Goal: Task Accomplishment & Management: Complete application form

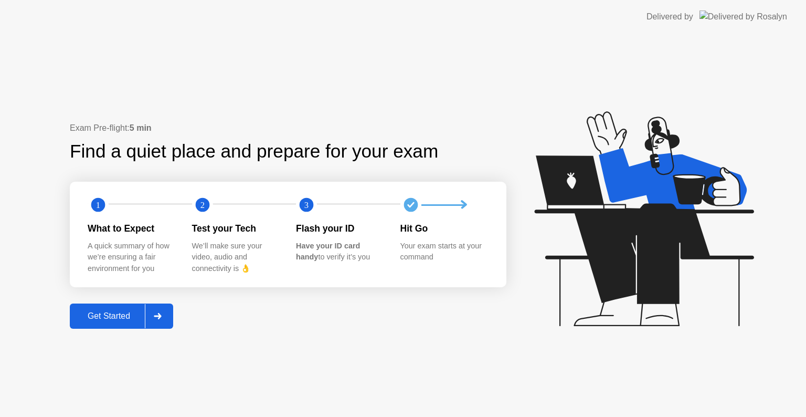
click at [120, 321] on div "Get Started" at bounding box center [109, 315] width 72 height 9
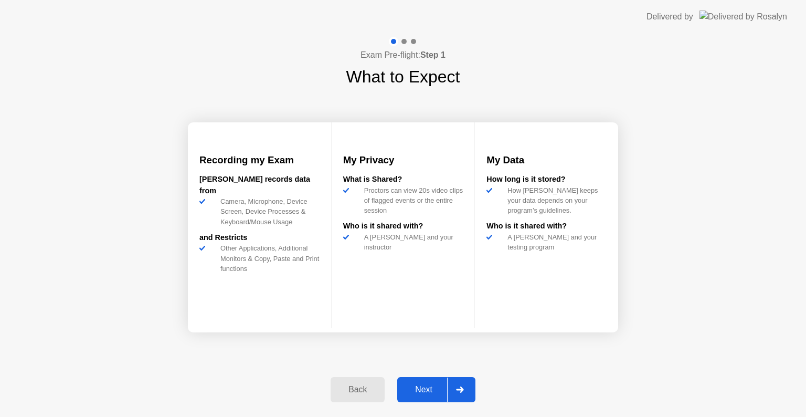
click at [430, 388] on div "Next" at bounding box center [423, 389] width 47 height 9
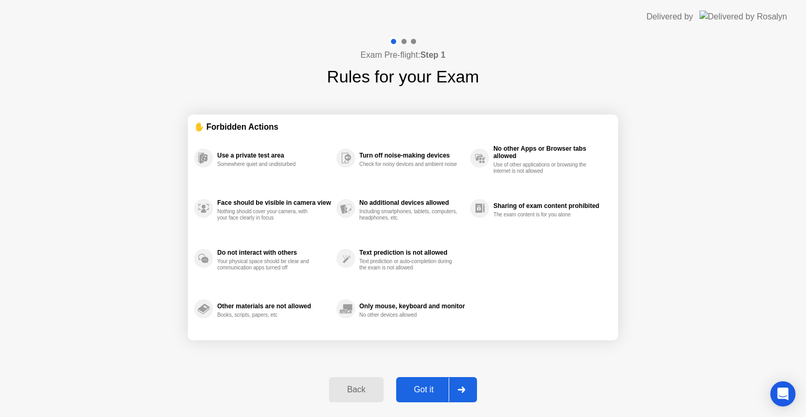
click at [434, 386] on div "Got it" at bounding box center [423, 389] width 49 height 9
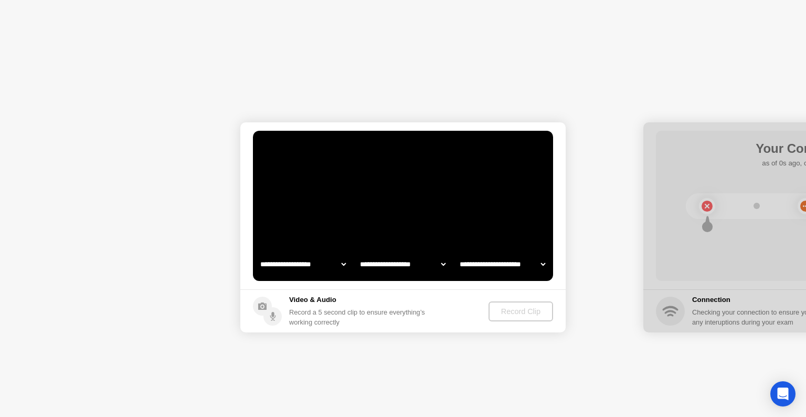
select select "**********"
select select "*******"
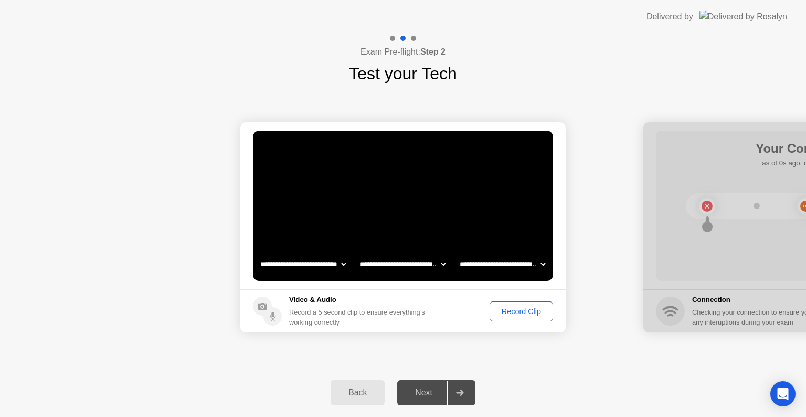
click at [528, 312] on div "Record Clip" at bounding box center [521, 311] width 56 height 8
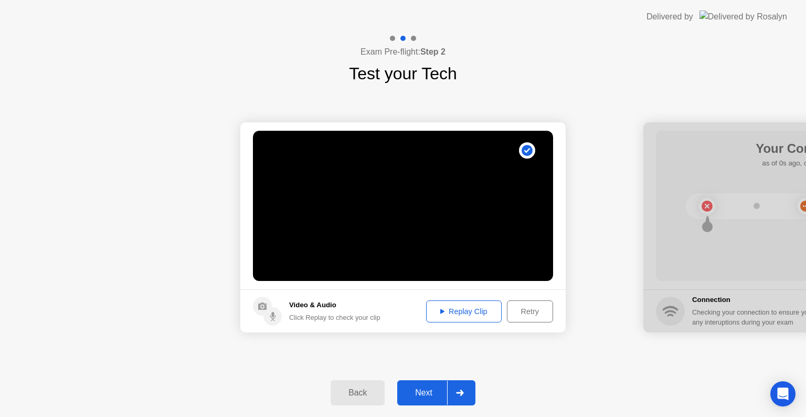
click at [427, 407] on div "Back Next" at bounding box center [403, 392] width 806 height 48
click at [430, 396] on div "Next" at bounding box center [423, 392] width 47 height 9
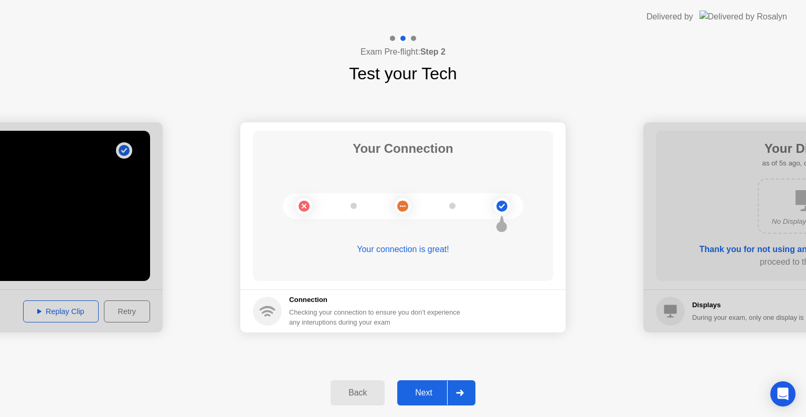
click at [409, 389] on div "Next" at bounding box center [423, 392] width 47 height 9
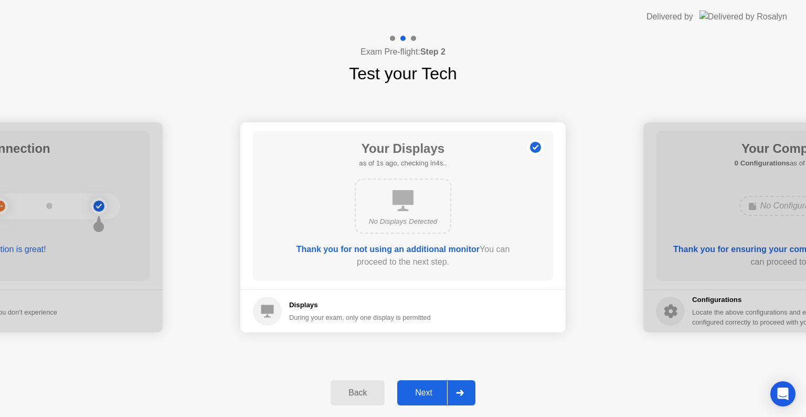
click at [434, 390] on div "Next" at bounding box center [423, 392] width 47 height 9
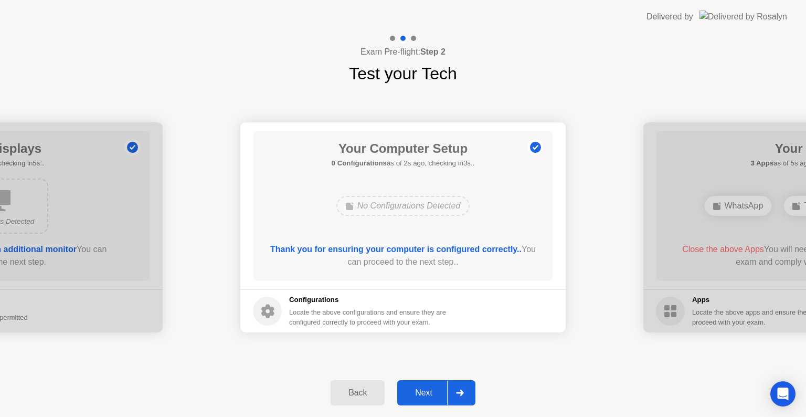
click at [427, 390] on div "Next" at bounding box center [423, 392] width 47 height 9
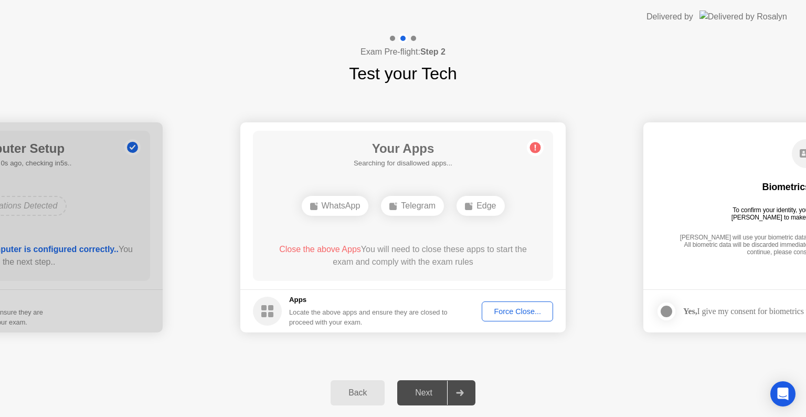
click at [520, 307] on div "Force Close..." at bounding box center [517, 311] width 64 height 8
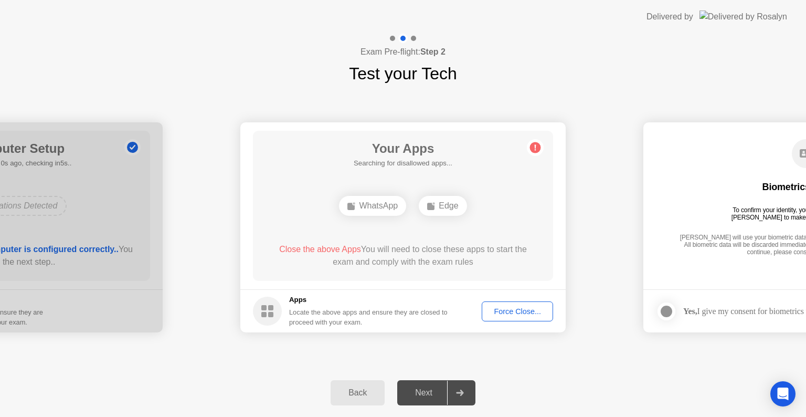
click at [509, 308] on div "Force Close..." at bounding box center [517, 311] width 64 height 8
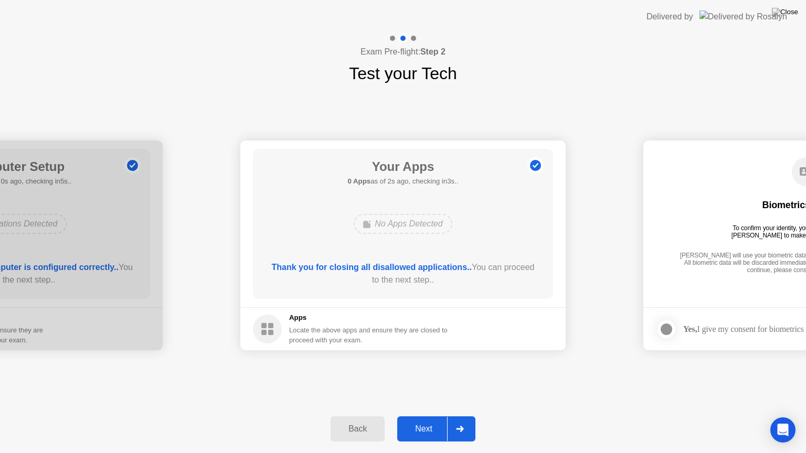
click at [427, 416] on div "Next" at bounding box center [423, 428] width 47 height 9
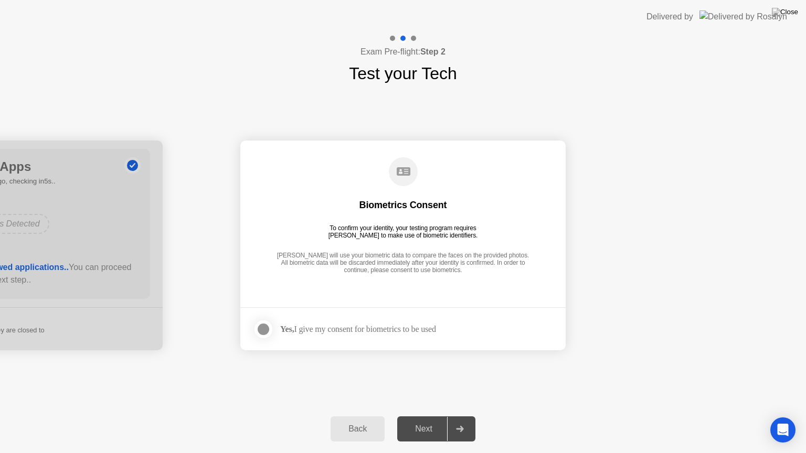
click at [423, 416] on div "Next" at bounding box center [423, 428] width 47 height 9
click at [263, 326] on div at bounding box center [263, 329] width 13 height 13
click at [430, 416] on button "Next" at bounding box center [436, 429] width 78 height 25
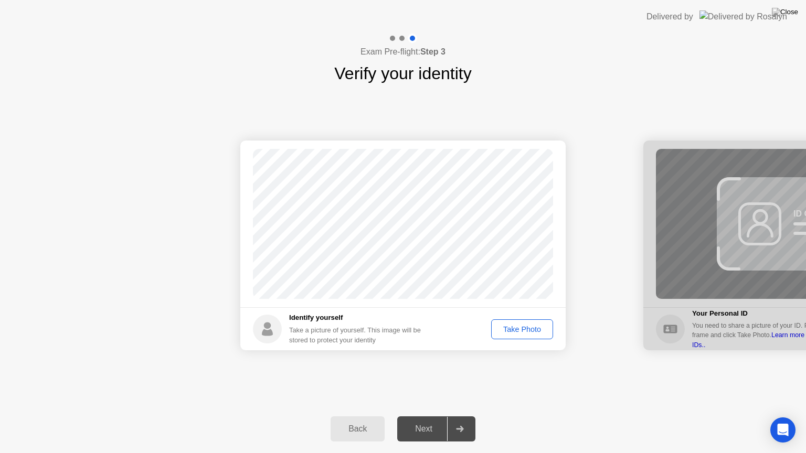
click at [520, 332] on div "Take Photo" at bounding box center [522, 329] width 55 height 8
click at [428, 416] on div "Next" at bounding box center [423, 428] width 47 height 9
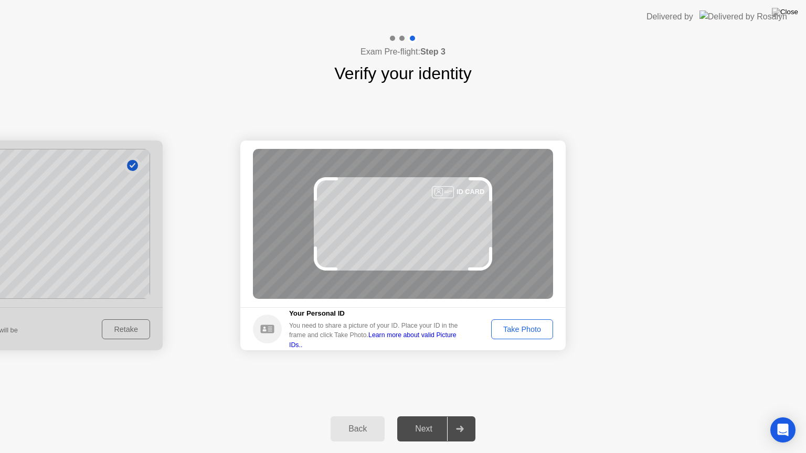
click at [527, 332] on div "Take Photo" at bounding box center [522, 329] width 55 height 8
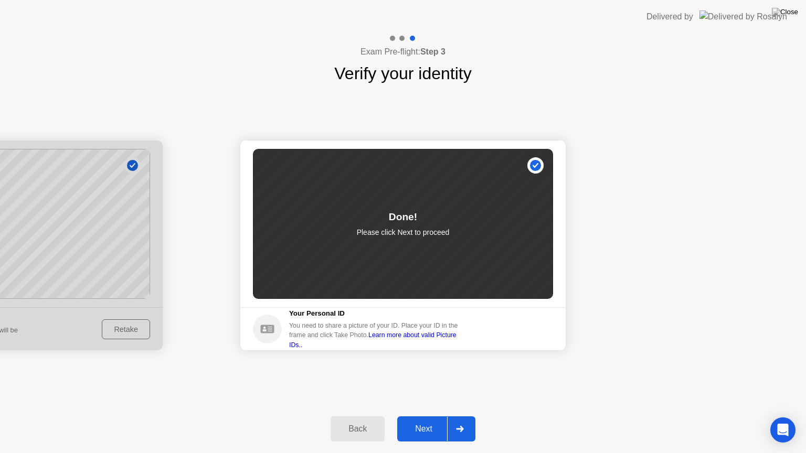
click at [423, 416] on div "Next" at bounding box center [423, 428] width 47 height 9
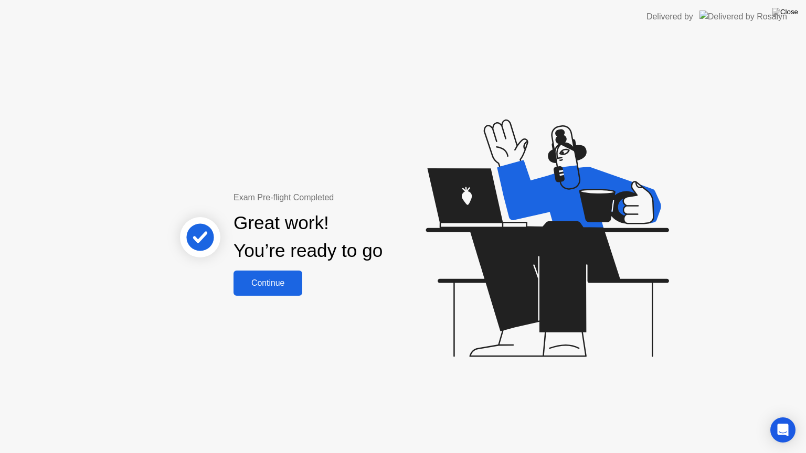
click at [270, 288] on div "Continue" at bounding box center [268, 283] width 62 height 9
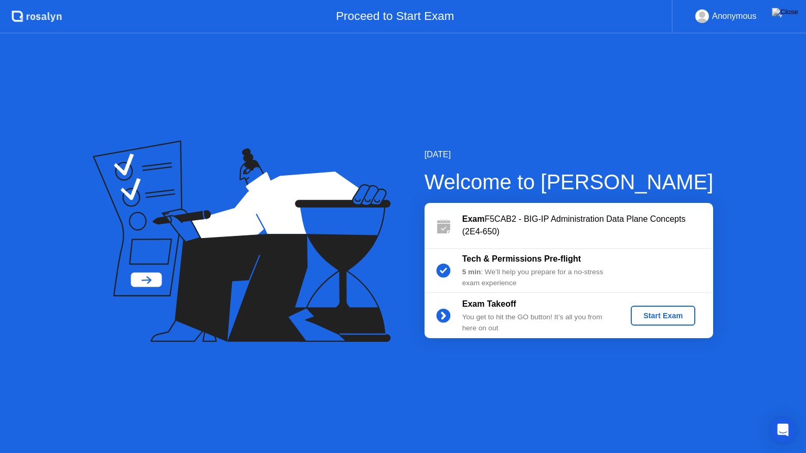
click at [664, 319] on div "Start Exam" at bounding box center [663, 316] width 56 height 8
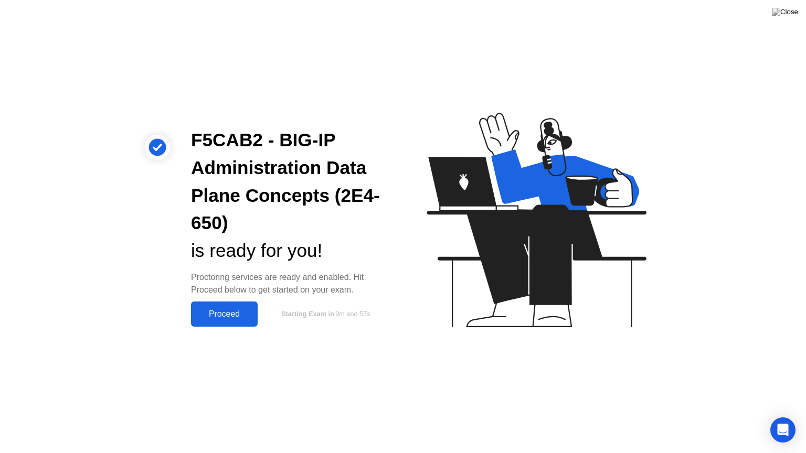
click at [242, 318] on div "Proceed" at bounding box center [224, 314] width 60 height 9
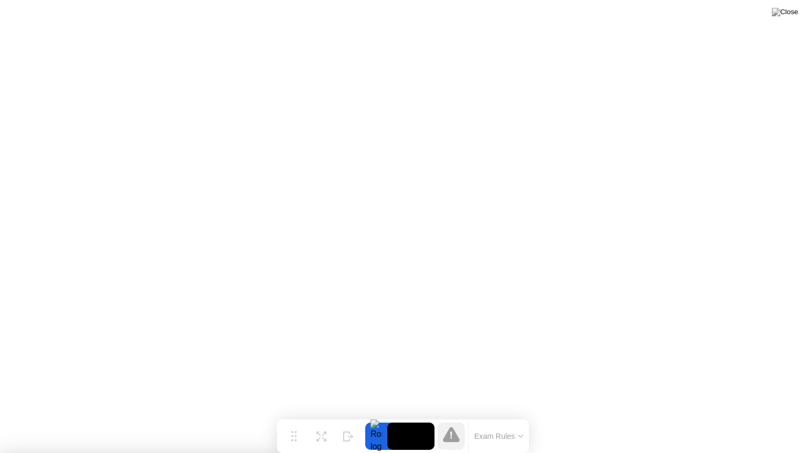
drag, startPoint x: 404, startPoint y: 325, endPoint x: 468, endPoint y: 262, distance: 89.4
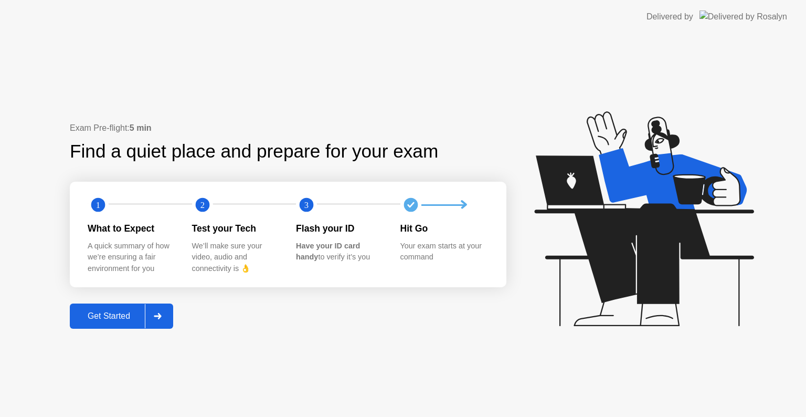
click at [120, 315] on div "Get Started" at bounding box center [109, 315] width 72 height 9
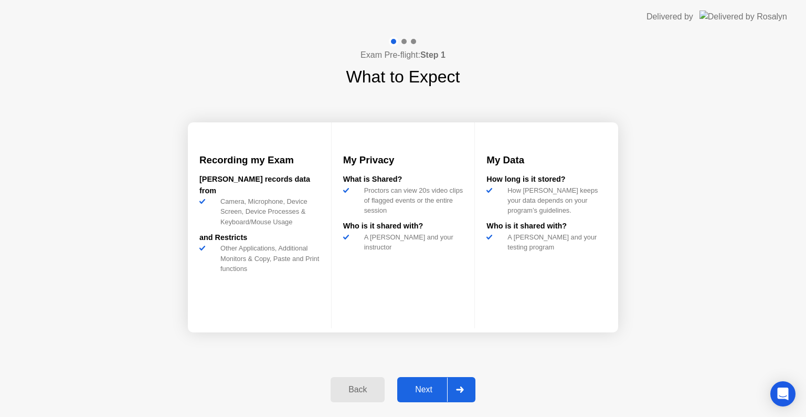
click at [430, 391] on div "Next" at bounding box center [423, 389] width 47 height 9
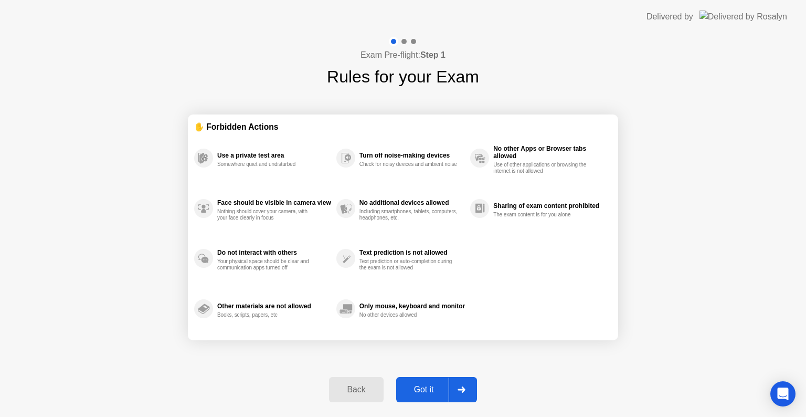
click at [439, 381] on button "Got it" at bounding box center [436, 389] width 81 height 25
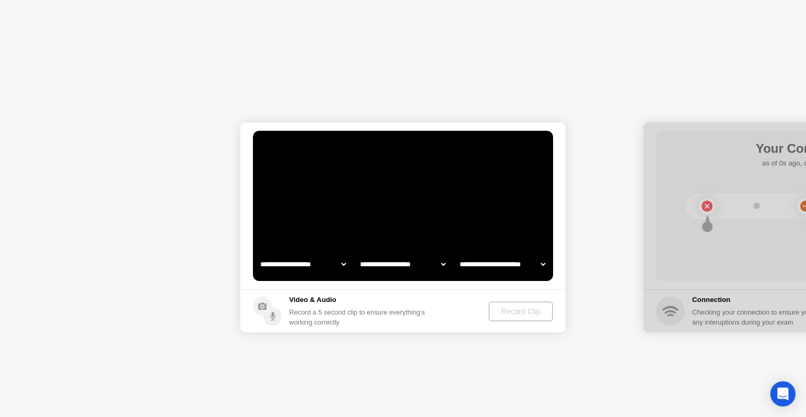
select select "**********"
select select "*******"
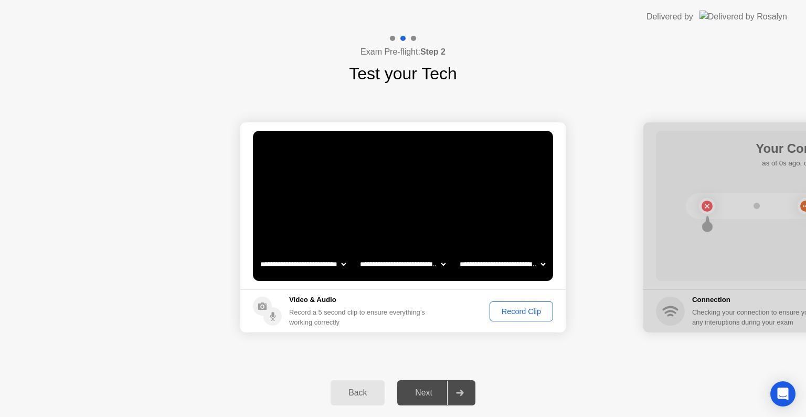
click at [527, 314] on div "Record Clip" at bounding box center [521, 311] width 56 height 8
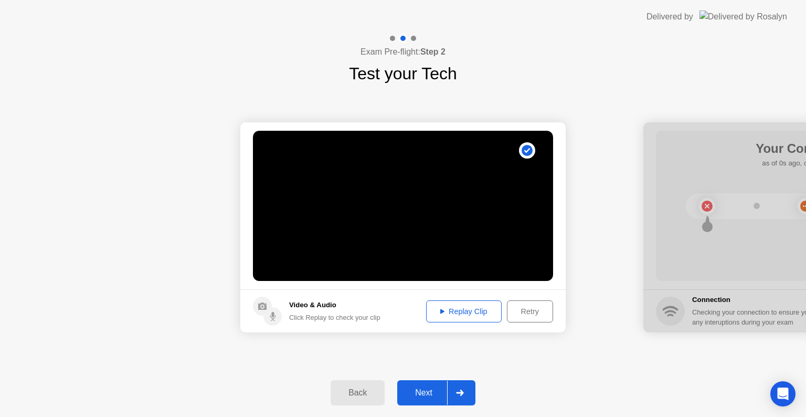
click at [423, 392] on div "Next" at bounding box center [423, 392] width 47 height 9
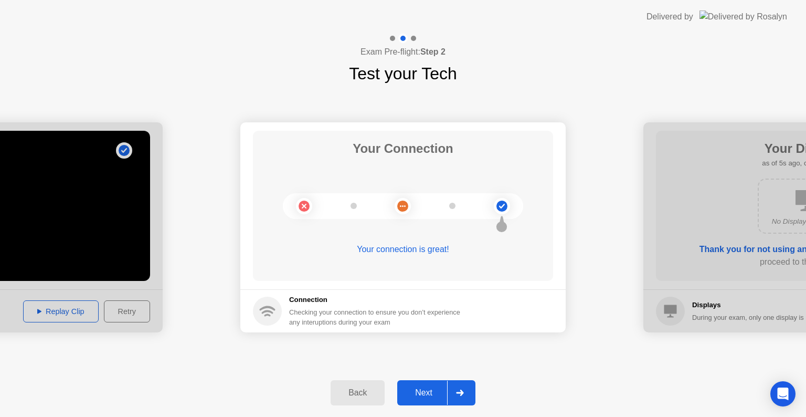
click at [420, 391] on div "Next" at bounding box center [423, 392] width 47 height 9
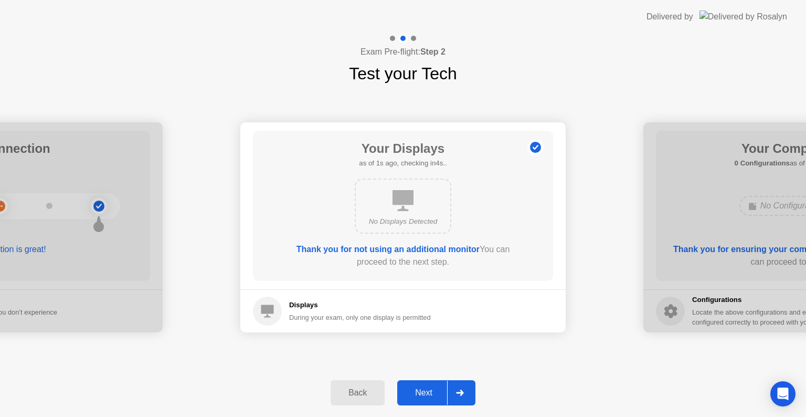
click at [430, 388] on div "Next" at bounding box center [423, 392] width 47 height 9
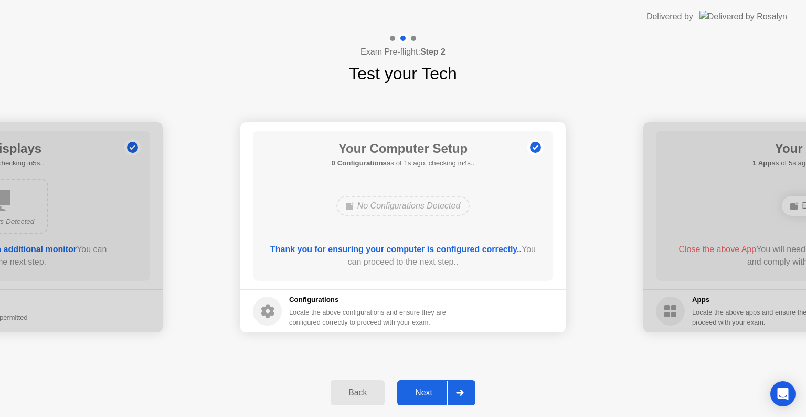
click at [421, 392] on div "Next" at bounding box center [423, 392] width 47 height 9
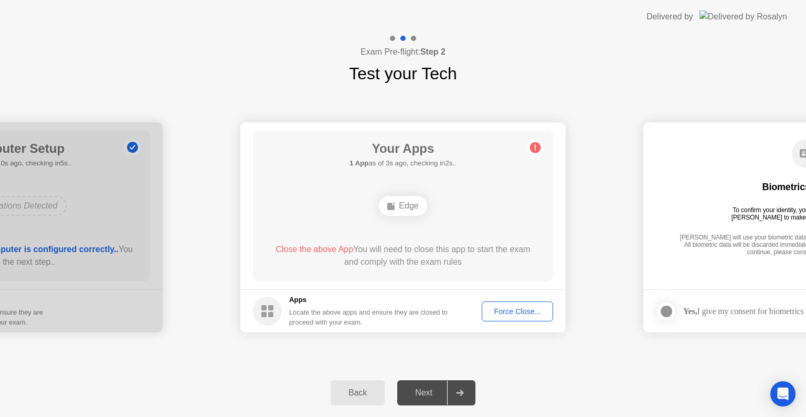
click at [499, 318] on button "Force Close..." at bounding box center [517, 311] width 71 height 20
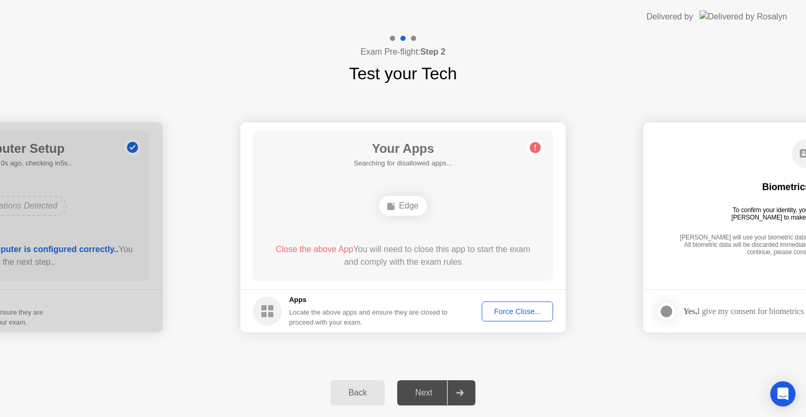
click at [525, 315] on div "Force Close..." at bounding box center [517, 311] width 64 height 8
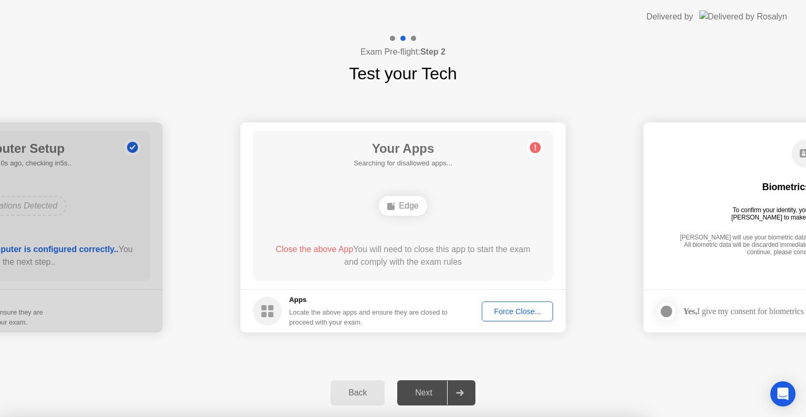
drag, startPoint x: 463, startPoint y: 274, endPoint x: 478, endPoint y: 290, distance: 22.3
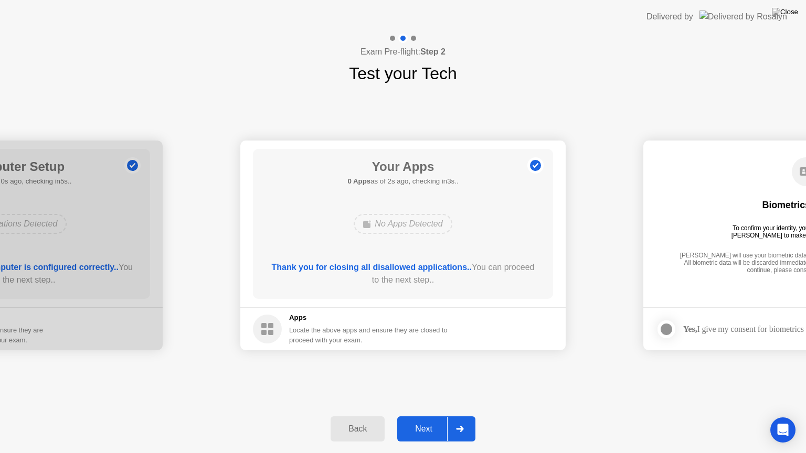
click at [426, 416] on div "Next" at bounding box center [423, 428] width 47 height 9
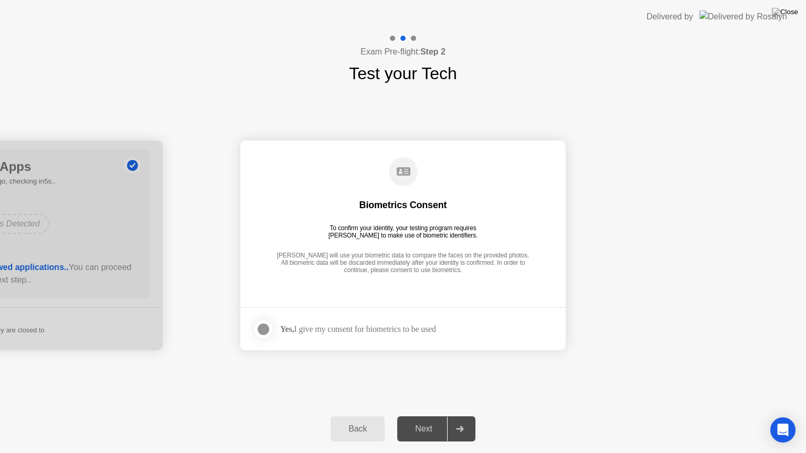
click at [267, 329] on div at bounding box center [263, 329] width 13 height 13
click at [432, 416] on button "Next" at bounding box center [436, 429] width 78 height 25
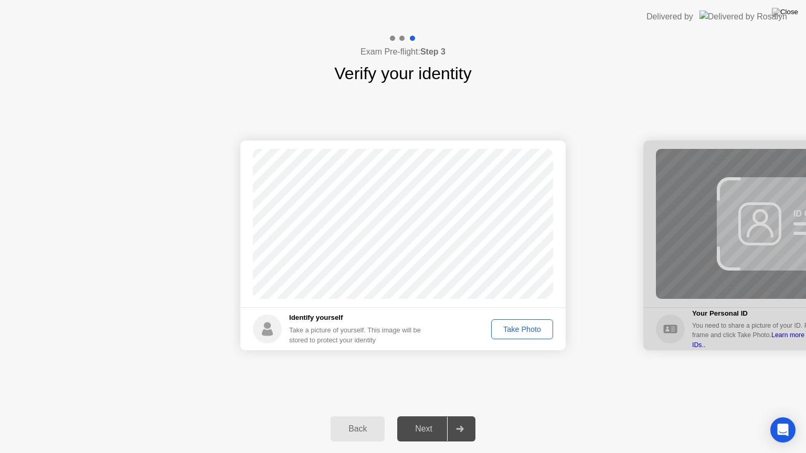
click at [530, 325] on div "Take Photo" at bounding box center [522, 329] width 55 height 8
click at [529, 333] on div "Retake" at bounding box center [528, 329] width 41 height 8
click at [529, 328] on div "Take Photo" at bounding box center [522, 329] width 55 height 8
click at [430, 416] on button "Next" at bounding box center [436, 429] width 78 height 25
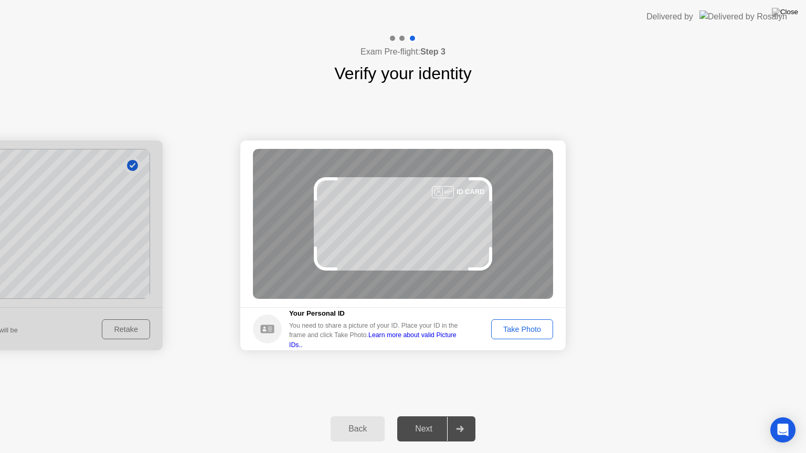
click at [526, 326] on div "Take Photo" at bounding box center [522, 329] width 55 height 8
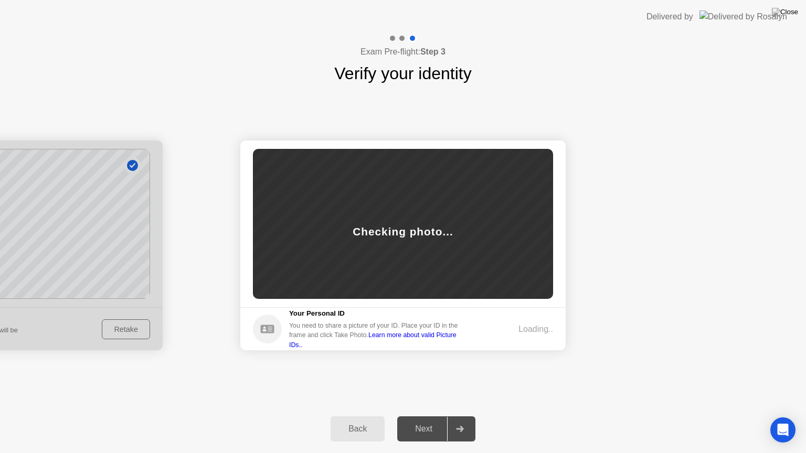
click at [194, 374] on div "Success Photo is correctly taken Identify yourself Take a picture of yourself. …" at bounding box center [403, 245] width 806 height 319
click at [359, 416] on div "Back" at bounding box center [358, 428] width 48 height 9
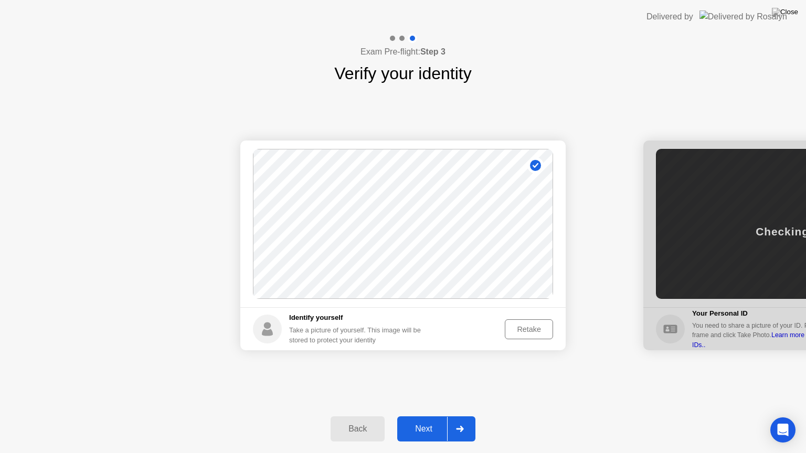
click at [540, 381] on div "Success Photo is correctly taken Identify yourself Take a picture of yourself. …" at bounding box center [403, 245] width 806 height 319
click at [530, 329] on div "Retake" at bounding box center [528, 329] width 41 height 8
click at [527, 331] on div "Take Photo" at bounding box center [522, 329] width 55 height 8
click at [430, 416] on div "Next" at bounding box center [423, 428] width 47 height 9
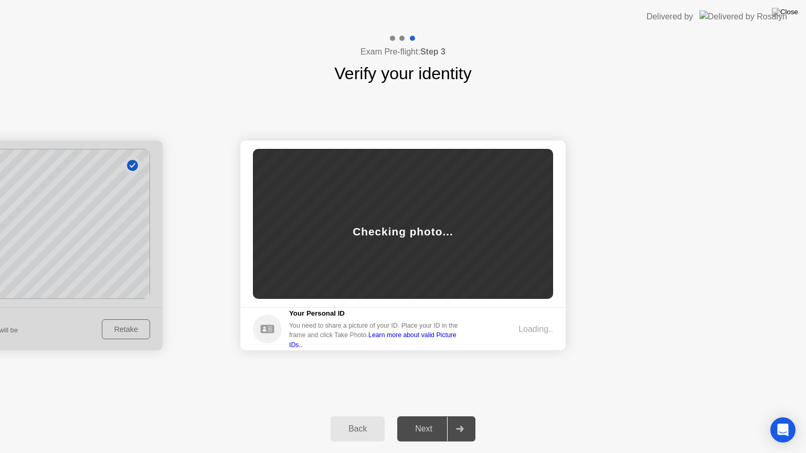
click at [613, 365] on div "Success Photo is correctly taken Identify yourself Take a picture of yourself. …" at bounding box center [403, 245] width 806 height 319
click at [481, 379] on div "Success Photo is correctly taken Identify yourself Take a picture of yourself. …" at bounding box center [403, 245] width 806 height 319
click at [418, 228] on div "Checking photo..." at bounding box center [403, 231] width 100 height 16
click at [424, 391] on div "Success Photo is correctly taken Identify yourself Take a picture of yourself. …" at bounding box center [403, 245] width 806 height 319
click at [777, 416] on icon "Open Intercom Messenger" at bounding box center [783, 430] width 14 height 14
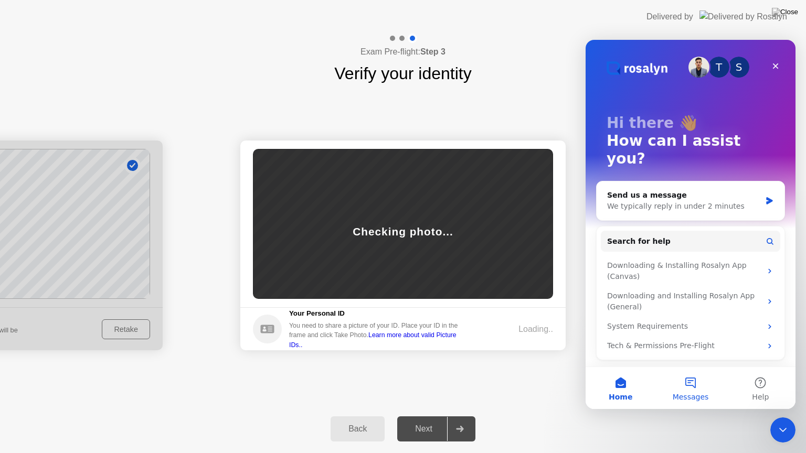
click at [685, 382] on button "Messages" at bounding box center [690, 388] width 70 height 42
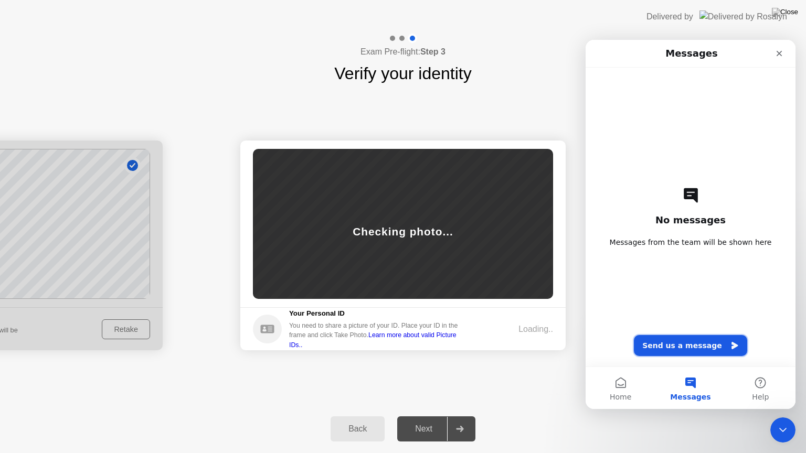
click at [687, 349] on button "Send us a message" at bounding box center [690, 345] width 113 height 21
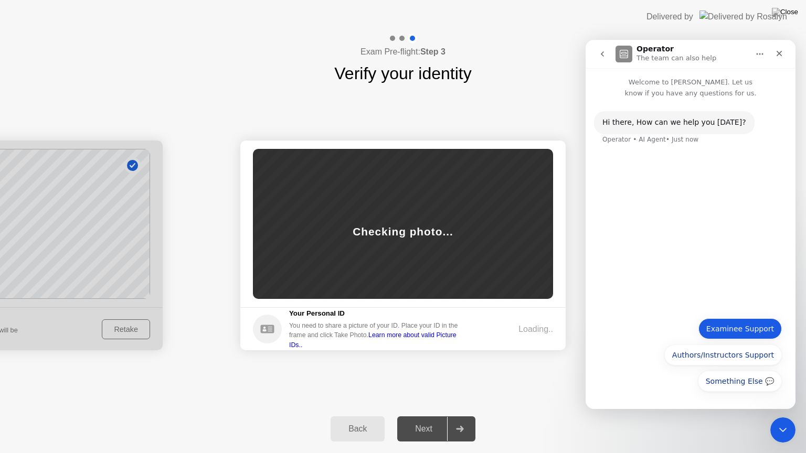
click at [734, 333] on button "Examinee Support" at bounding box center [739, 328] width 83 height 21
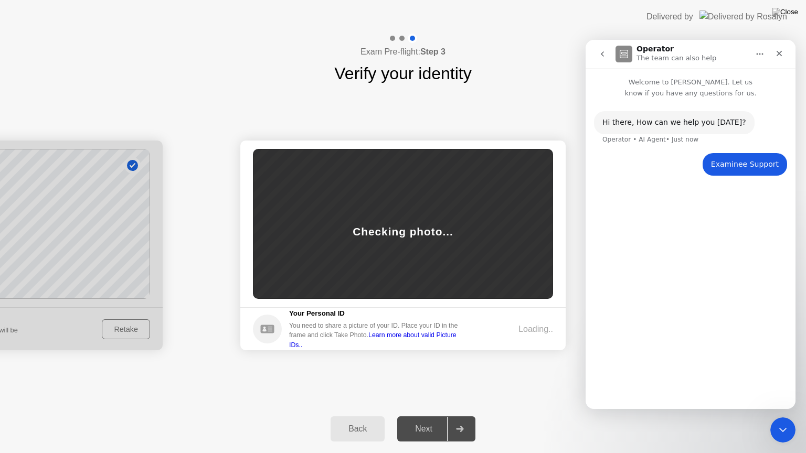
click at [657, 124] on div "Hi ​there, How can we help you [DATE]?" at bounding box center [674, 123] width 144 height 10
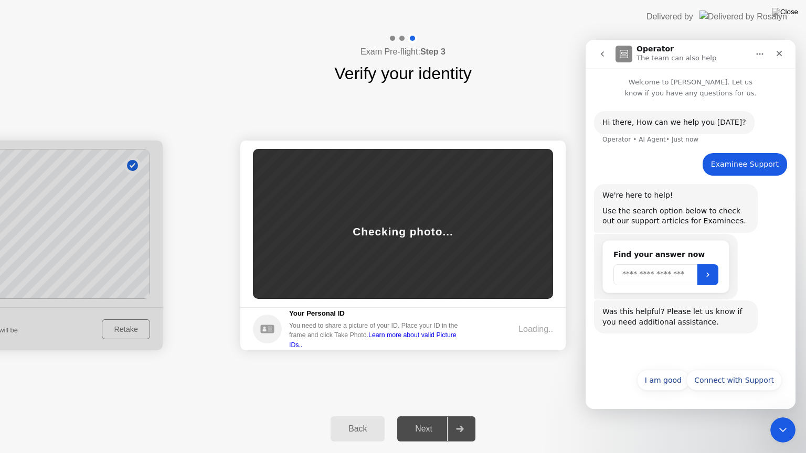
click at [651, 276] on input "Search" at bounding box center [655, 274] width 84 height 21
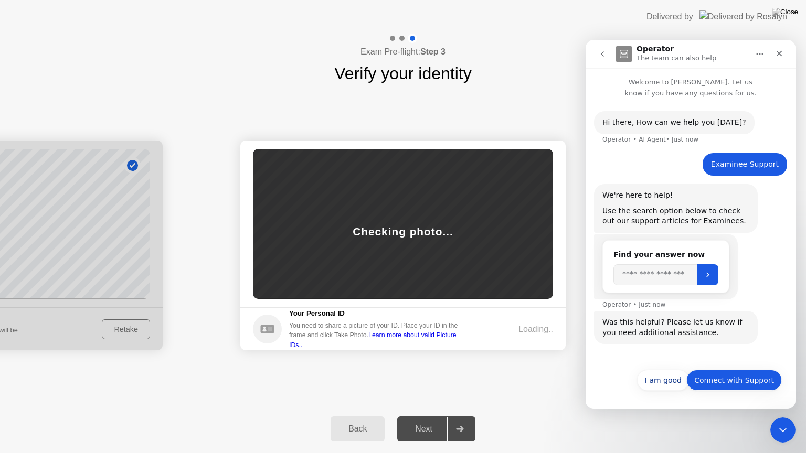
click at [730, 383] on button "Connect with Support" at bounding box center [733, 380] width 95 height 21
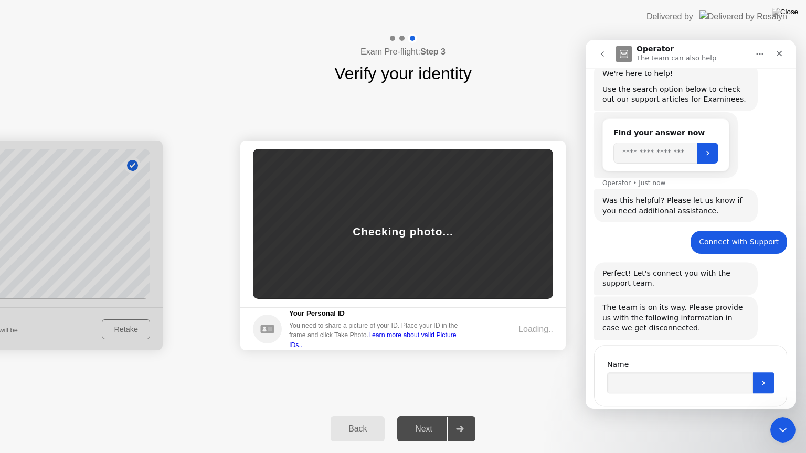
scroll to position [146, 0]
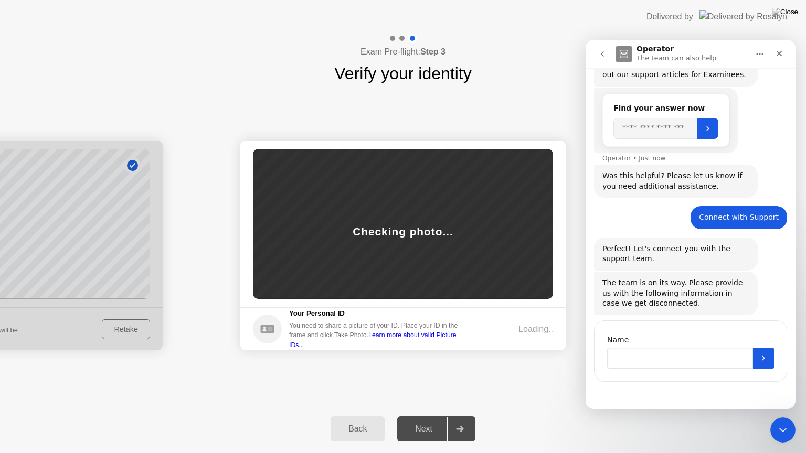
click at [665, 363] on input "Name" at bounding box center [680, 358] width 146 height 21
type input "*******"
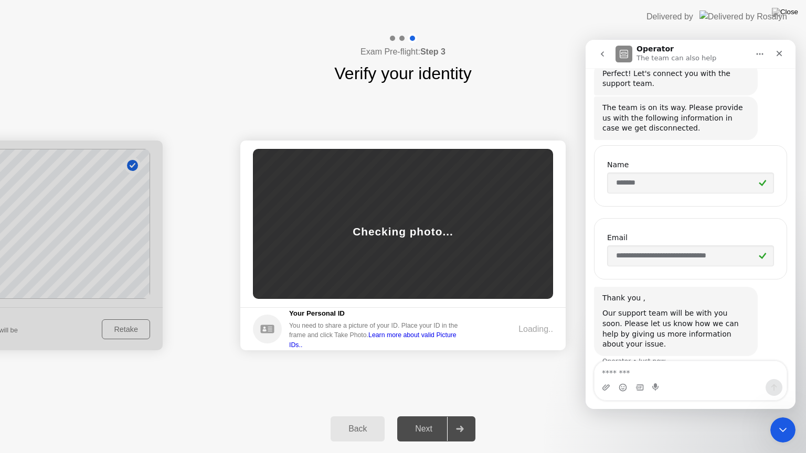
scroll to position [327, 0]
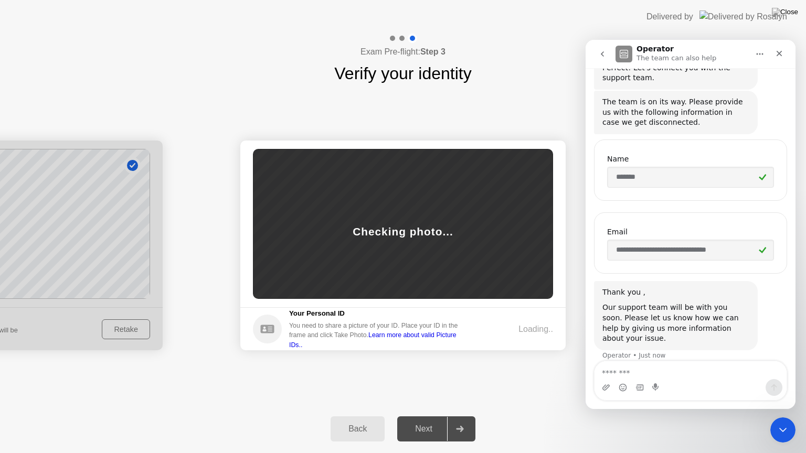
click at [655, 377] on textarea "Message…" at bounding box center [690, 370] width 192 height 18
type textarea "**********"
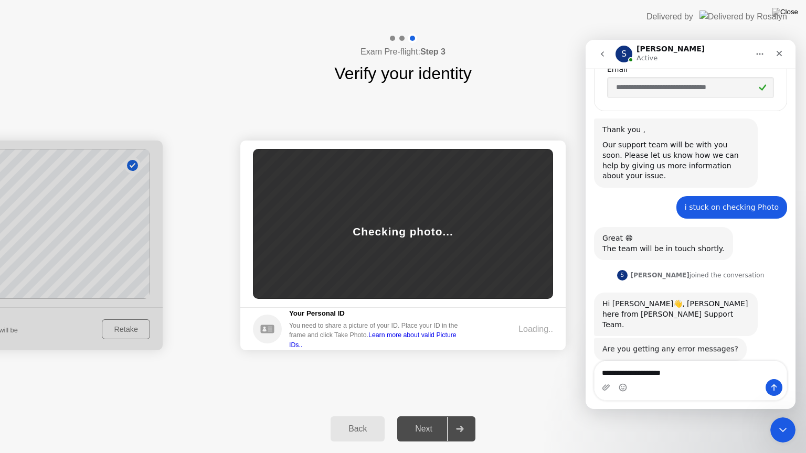
scroll to position [489, 0]
type textarea "**********"
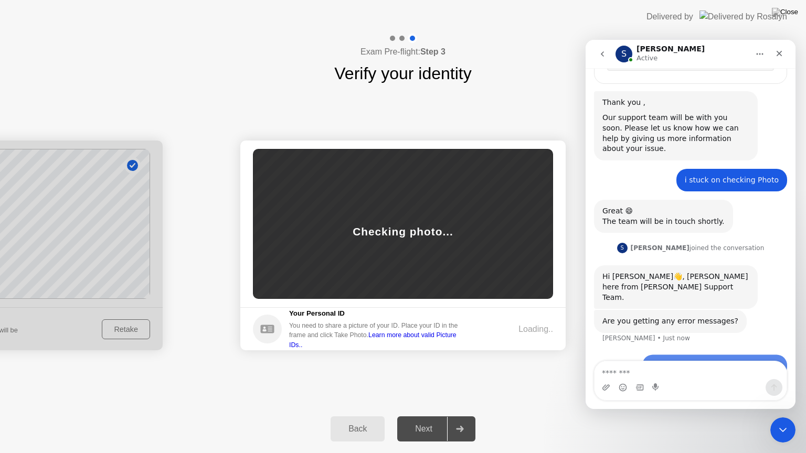
scroll to position [521, 0]
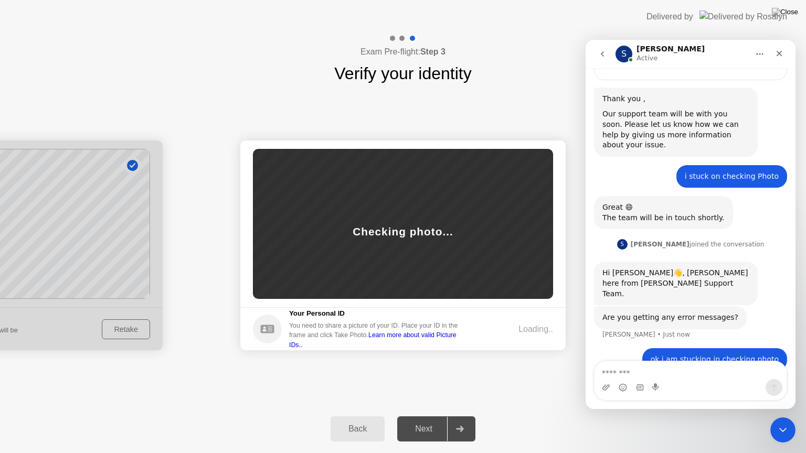
drag, startPoint x: 193, startPoint y: 40, endPoint x: 525, endPoint y: 353, distance: 456.1
click at [525, 353] on app-layout-with-logo "Delivered by Exam Pre-flight: Step 3 Verify your identity Success Photo is corr…" at bounding box center [403, 226] width 806 height 453
click at [475, 109] on div "Success Photo is correctly taken Identify yourself Take a picture of yourself. …" at bounding box center [403, 245] width 806 height 319
click at [682, 374] on textarea "Message…" at bounding box center [690, 370] width 192 height 18
click at [606, 388] on icon "Upload attachment" at bounding box center [606, 387] width 8 height 8
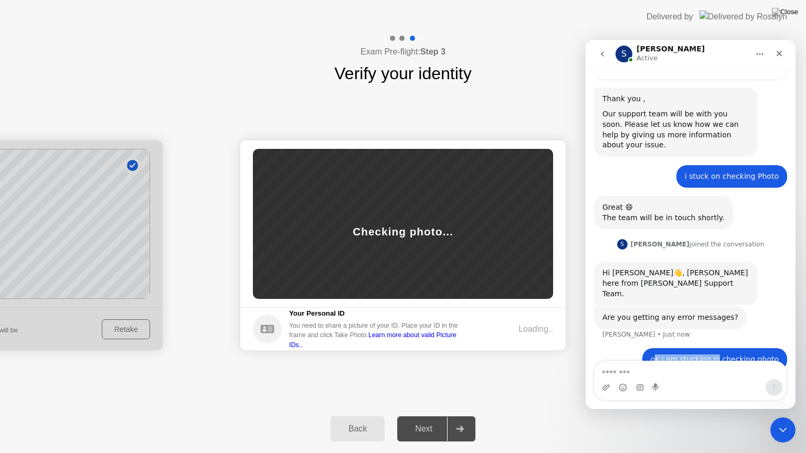
drag, startPoint x: 665, startPoint y: 340, endPoint x: 723, endPoint y: 340, distance: 58.2
click at [723, 355] on div "ok i am stucking in checking photo" at bounding box center [715, 360] width 128 height 10
click at [729, 355] on div "ok i am stucking in checking photo" at bounding box center [715, 360] width 128 height 10
click at [664, 375] on textarea "Message…" at bounding box center [690, 370] width 192 height 18
type textarea "*"
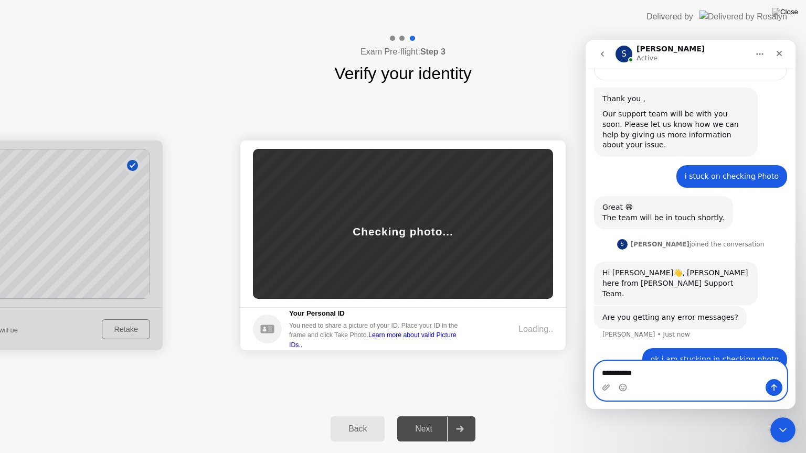
type textarea "**********"
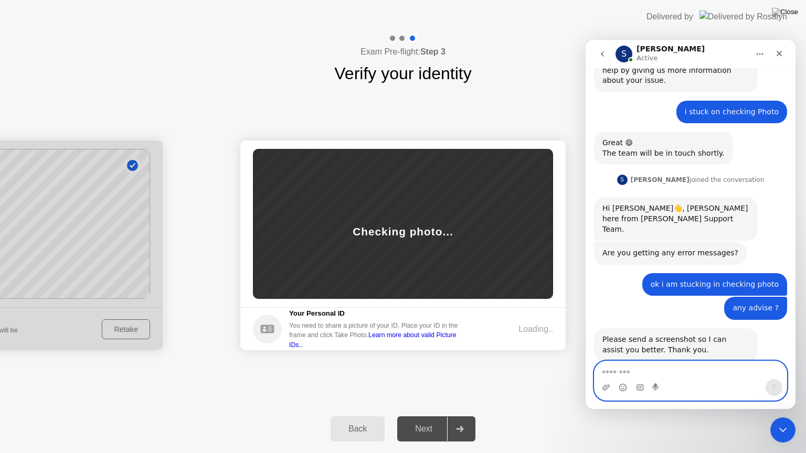
scroll to position [587, 0]
click at [667, 374] on textarea "Message…" at bounding box center [690, 370] width 192 height 18
paste textarea "**********"
type textarea "**********"
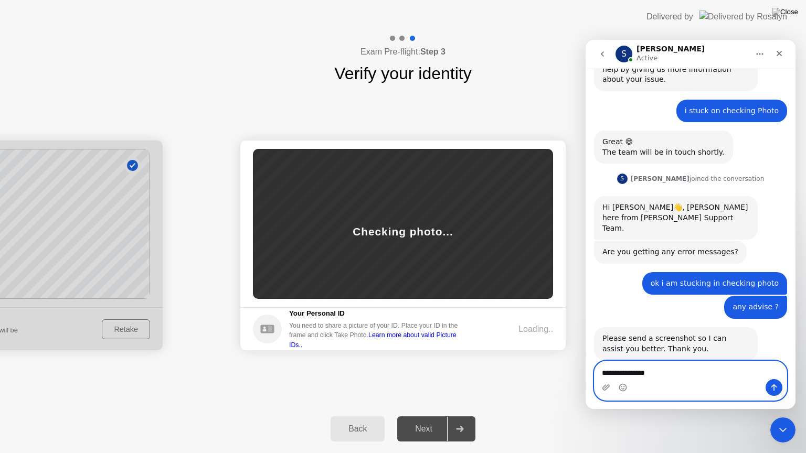
click at [694, 376] on textarea "**********" at bounding box center [690, 370] width 192 height 18
click at [636, 368] on textarea "Message…" at bounding box center [690, 370] width 192 height 18
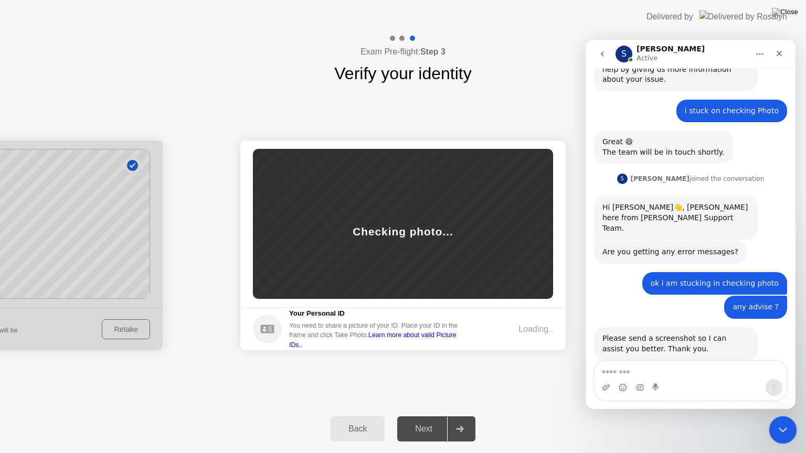
click at [781, 416] on icon "Close Intercom Messenger" at bounding box center [780, 429] width 7 height 4
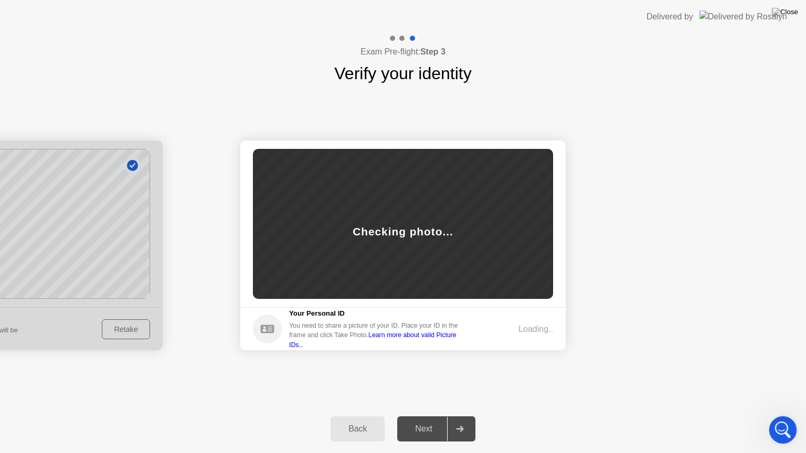
scroll to position [566, 0]
click at [781, 416] on icon "Open Intercom Messenger" at bounding box center [780, 428] width 7 height 8
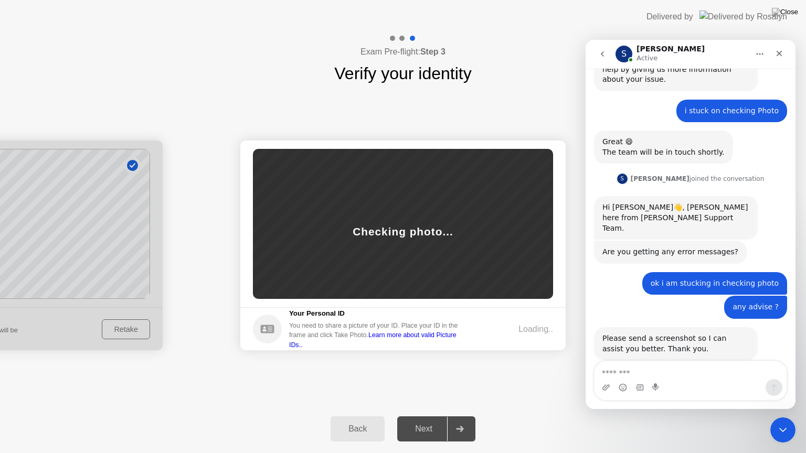
click at [675, 368] on textarea "Message…" at bounding box center [690, 370] width 192 height 18
type textarea "**********"
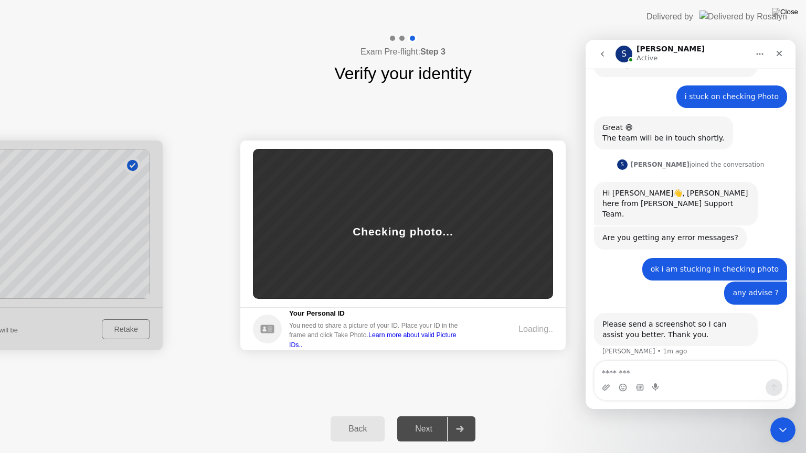
scroll to position [596, 0]
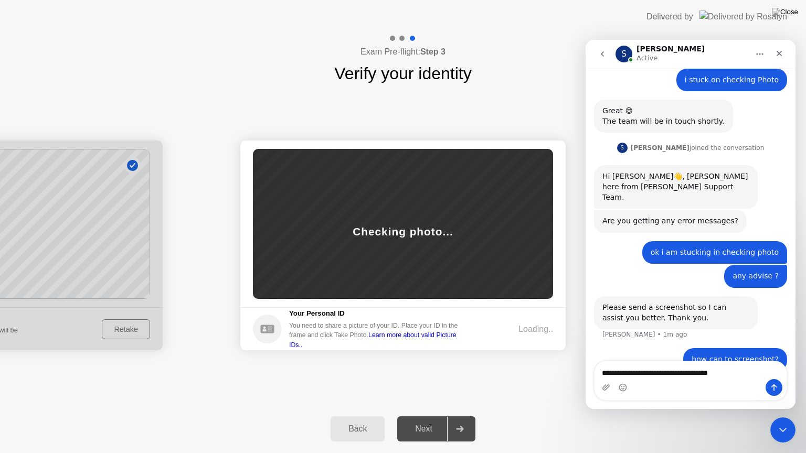
type textarea "**********"
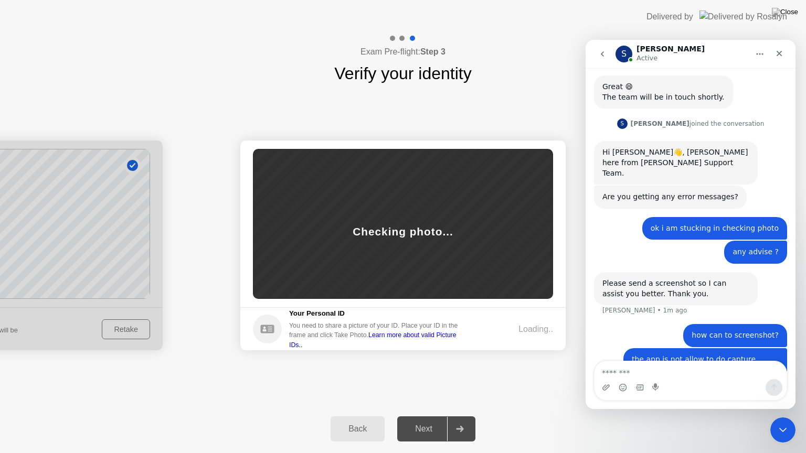
click at [681, 375] on textarea "Message…" at bounding box center [690, 370] width 192 height 18
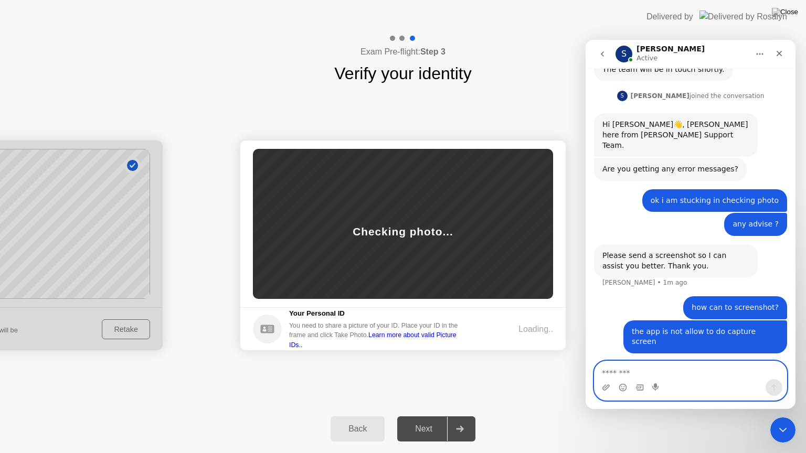
scroll to position [661, 0]
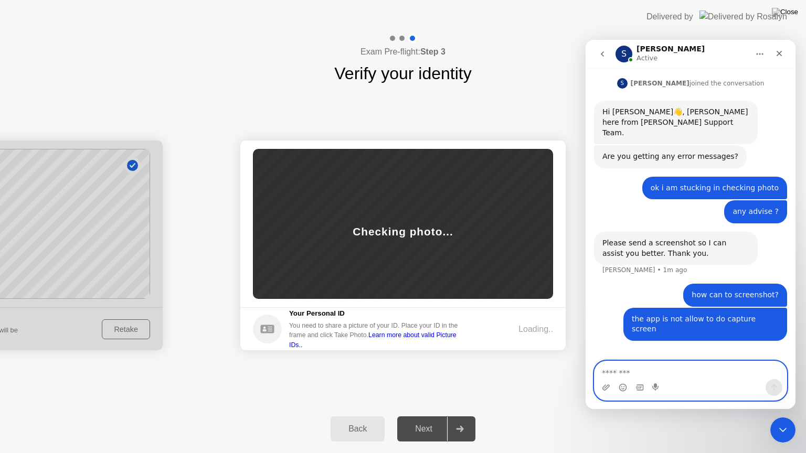
click at [636, 370] on textarea "Message…" at bounding box center [690, 370] width 192 height 18
paste textarea "**********"
type textarea "**********"
click at [600, 387] on div "Intercom messenger" at bounding box center [690, 387] width 192 height 17
click at [605, 389] on icon "Upload attachment" at bounding box center [606, 387] width 8 height 8
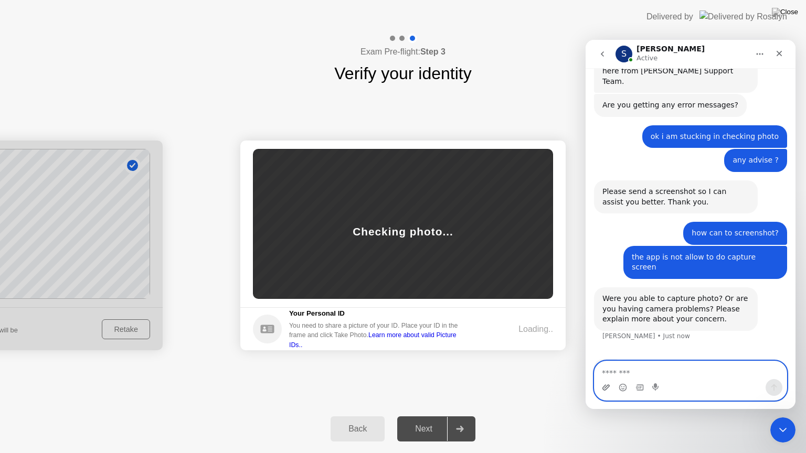
scroll to position [713, 0]
click at [648, 373] on textarea "Message…" at bounding box center [690, 370] width 192 height 18
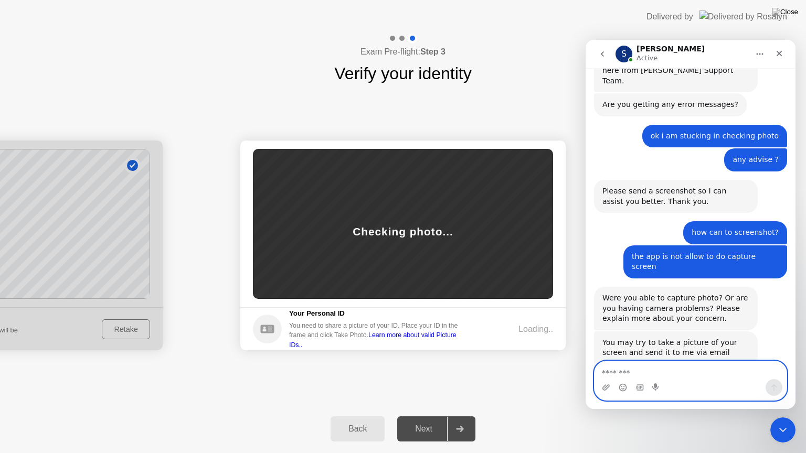
scroll to position [717, 0]
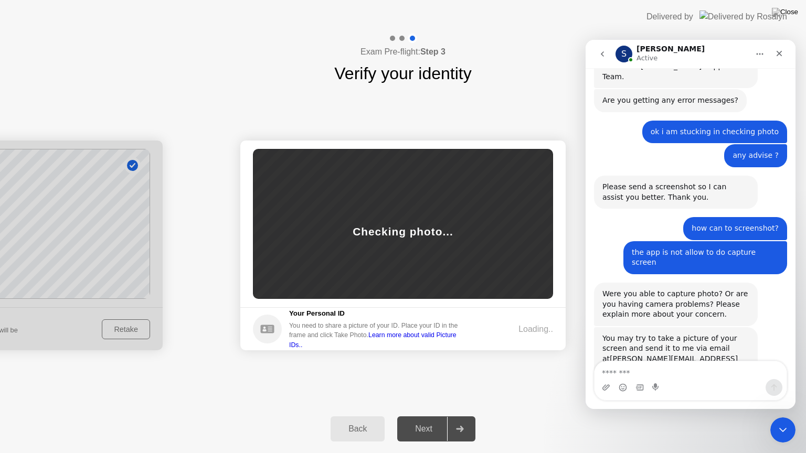
click at [666, 334] on div "You may try to take a picture of your screen and send it to me via email at [PE…" at bounding box center [675, 354] width 147 height 41
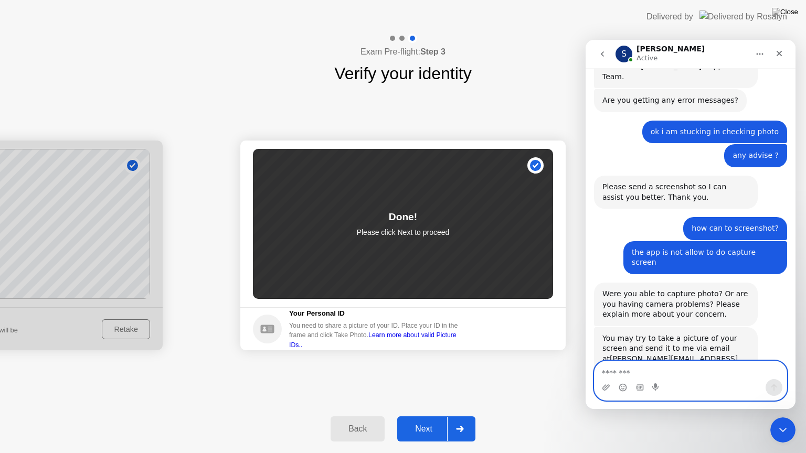
click at [700, 372] on textarea "Message…" at bounding box center [690, 370] width 192 height 18
type textarea "*****"
click at [569, 388] on div "Success Photo is correctly taken Identify yourself Take a picture of yourself. …" at bounding box center [403, 245] width 806 height 319
click at [655, 372] on textarea "*****" at bounding box center [690, 370] width 192 height 18
click at [457, 387] on div "Success Photo is correctly taken Identify yourself Take a picture of yourself. …" at bounding box center [403, 245] width 806 height 319
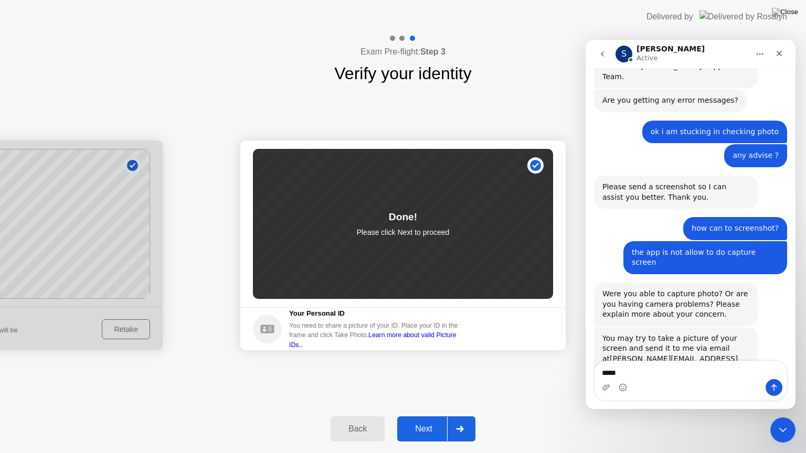
click at [429, 416] on div "Next" at bounding box center [423, 428] width 47 height 9
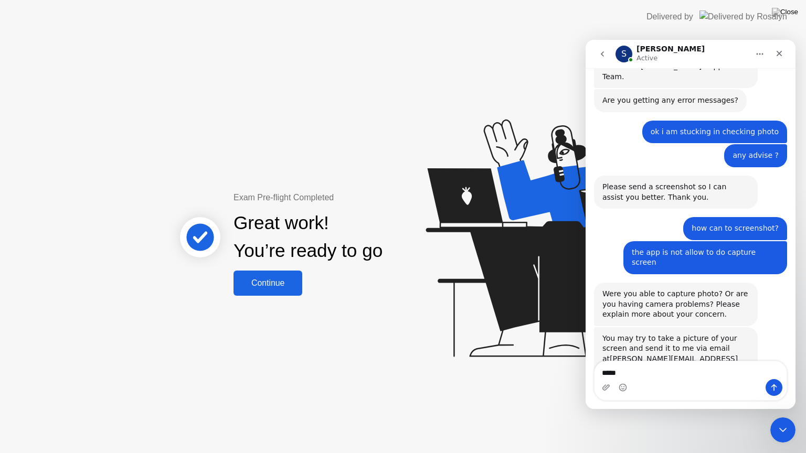
click at [288, 290] on button "Continue" at bounding box center [267, 283] width 69 height 25
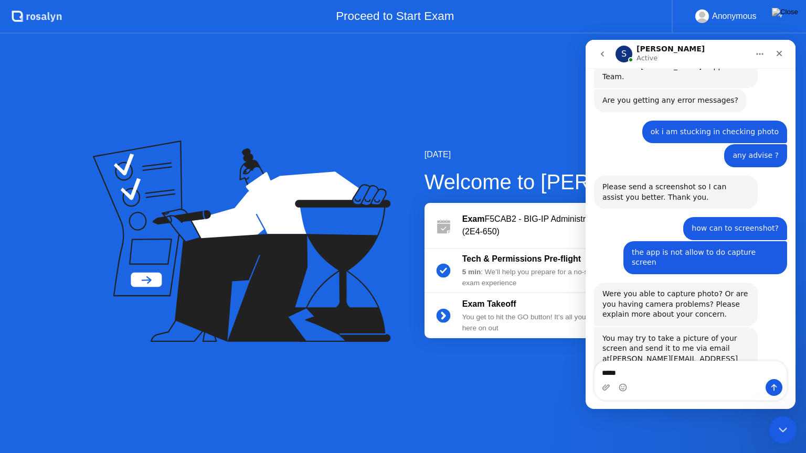
click at [782, 416] on div "Close Intercom Messenger" at bounding box center [781, 428] width 25 height 25
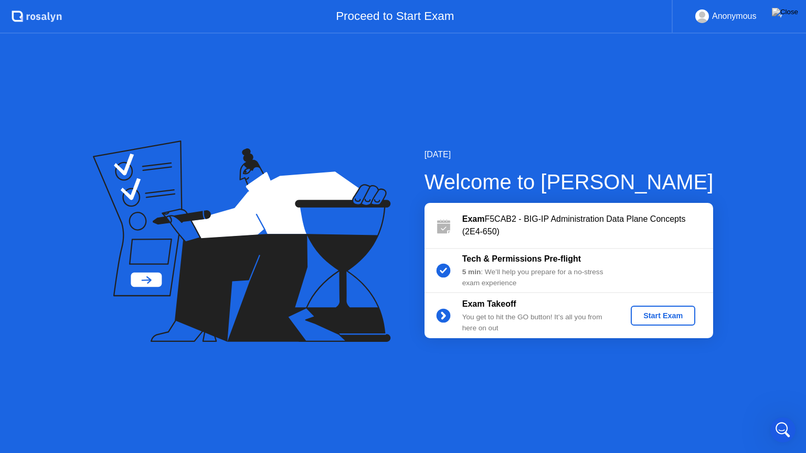
click at [674, 317] on div "Start Exam" at bounding box center [663, 316] width 56 height 8
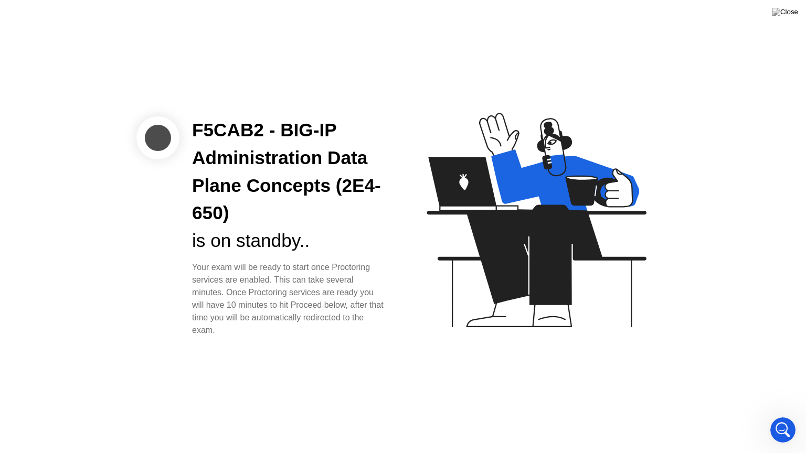
click at [360, 312] on div "Your exam will be ready to start once Proctoring services are enabled. This can…" at bounding box center [289, 299] width 194 height 76
click at [777, 416] on icon "Open Intercom Messenger" at bounding box center [781, 428] width 17 height 17
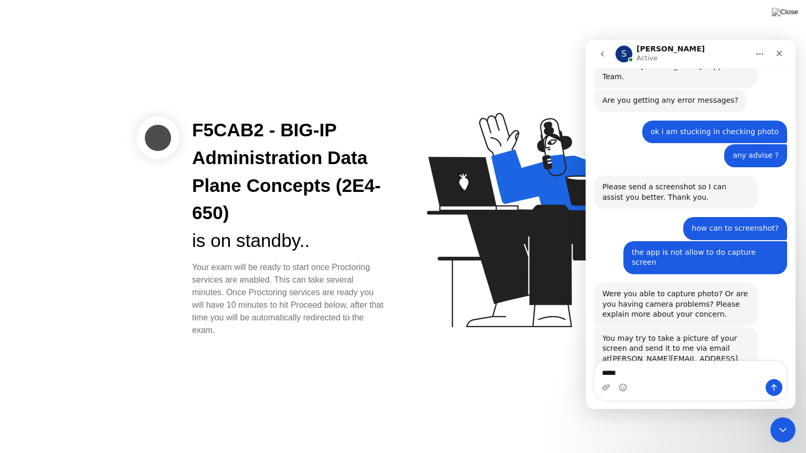
click at [676, 376] on textarea "*****" at bounding box center [690, 370] width 192 height 18
type textarea "**********"
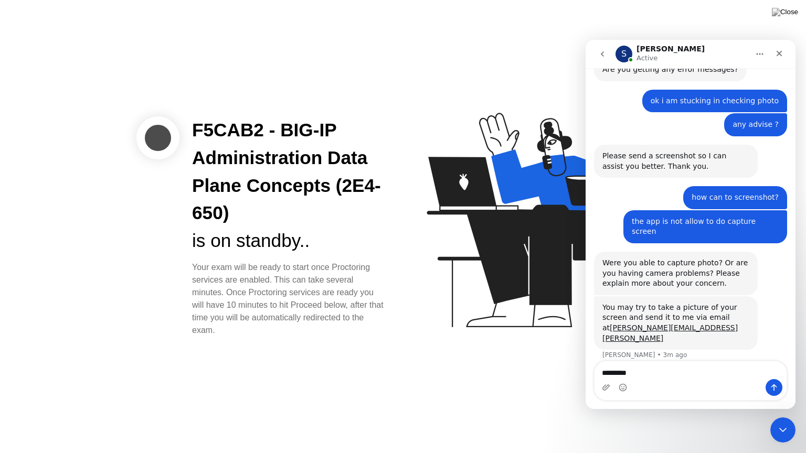
type textarea "**********"
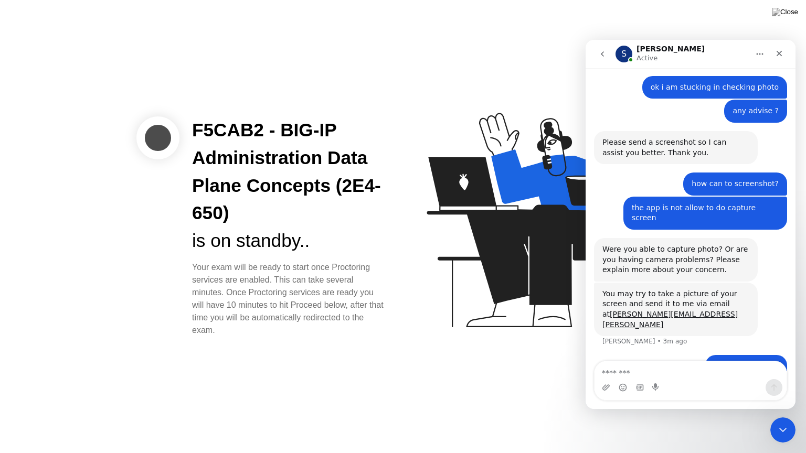
scroll to position [772, 0]
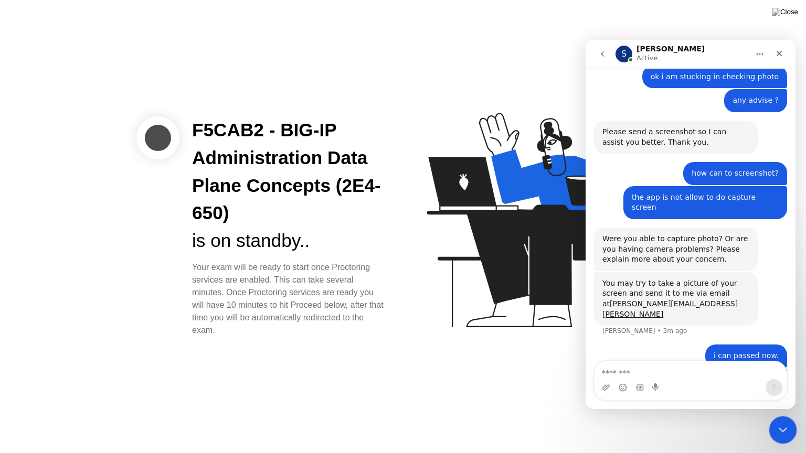
drag, startPoint x: 781, startPoint y: 424, endPoint x: 774, endPoint y: 420, distance: 8.3
click at [781, 416] on icon "Close Intercom Messenger" at bounding box center [781, 428] width 13 height 13
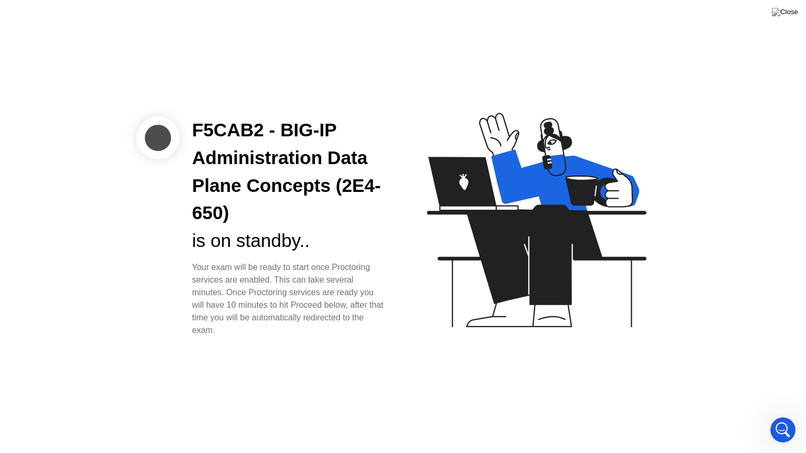
scroll to position [812, 0]
drag, startPoint x: 209, startPoint y: 243, endPoint x: 327, endPoint y: 249, distance: 118.7
click at [313, 244] on div "F5CAB2 - BIG-IP Administration Data Plane Concepts (2E4-650) is on standby.. Yo…" at bounding box center [288, 226] width 219 height 220
click at [346, 261] on div "Your exam will be ready to start once Proctoring services are enabled. This can…" at bounding box center [289, 299] width 194 height 76
drag, startPoint x: 308, startPoint y: 334, endPoint x: 267, endPoint y: 248, distance: 96.2
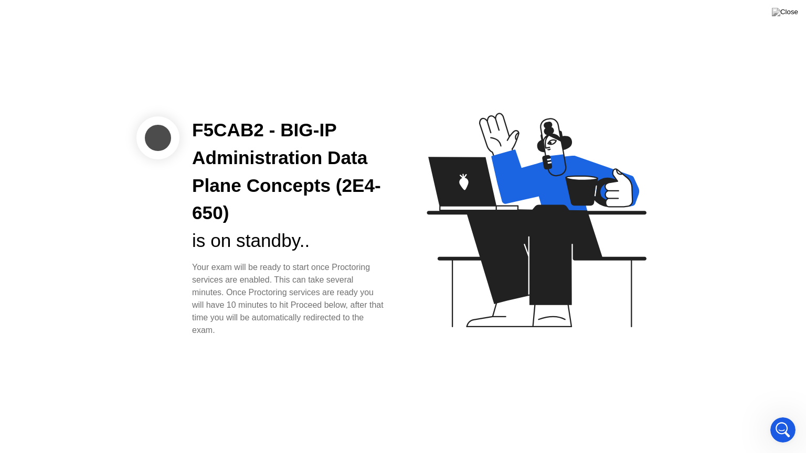
click at [267, 248] on div "F5CAB2 - BIG-IP Administration Data Plane Concepts (2E4-650) is on standby.. Yo…" at bounding box center [288, 226] width 219 height 220
click at [292, 334] on div "Your exam will be ready to start once Proctoring services are enabled. This can…" at bounding box center [289, 299] width 194 height 76
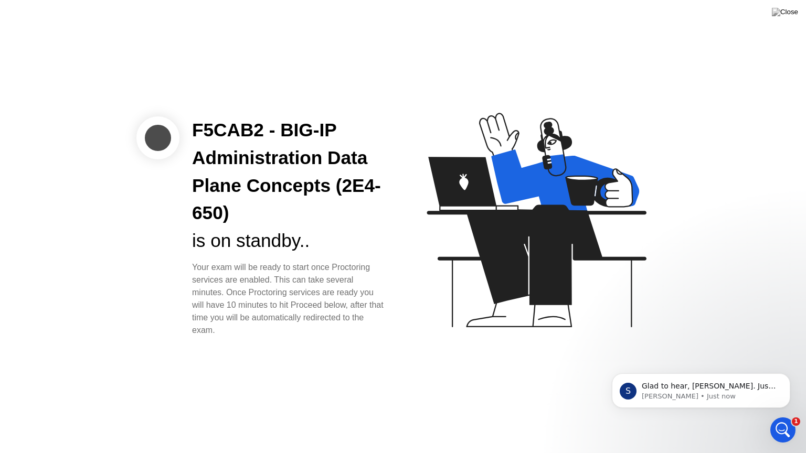
scroll to position [814, 0]
click at [776, 416] on icon "Open Intercom Messenger" at bounding box center [781, 428] width 17 height 17
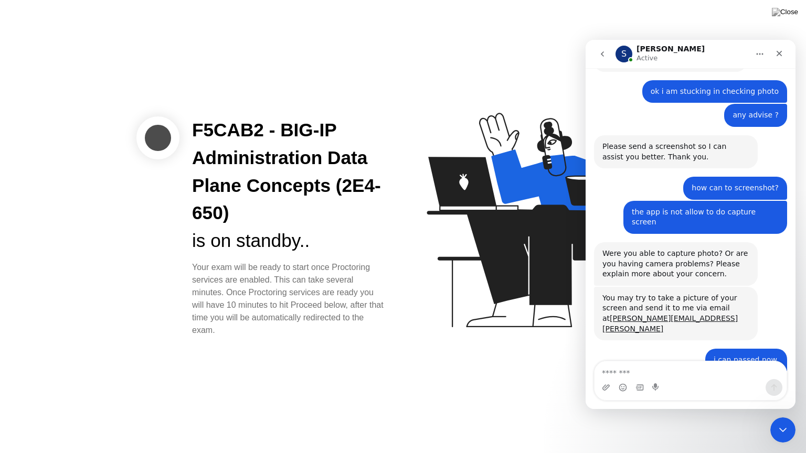
scroll to position [831, 0]
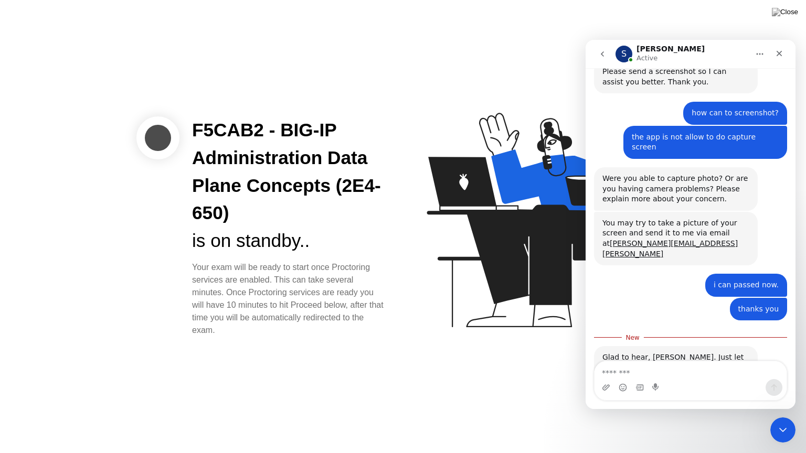
click at [683, 376] on textarea "Message…" at bounding box center [690, 370] width 192 height 18
type textarea "**********"
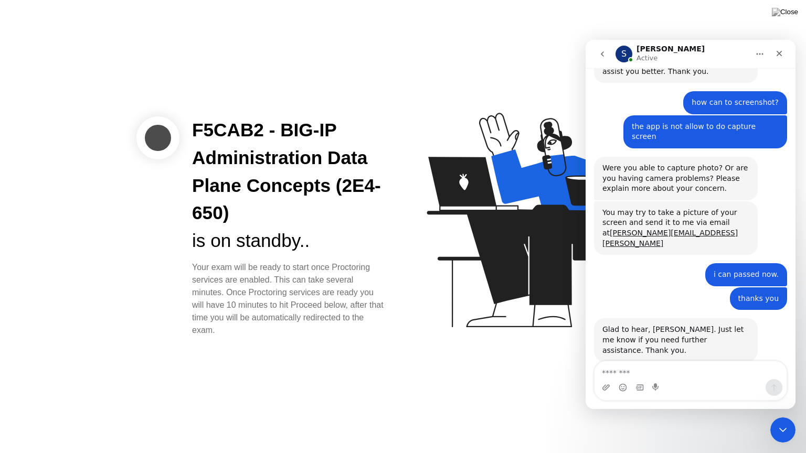
scroll to position [845, 0]
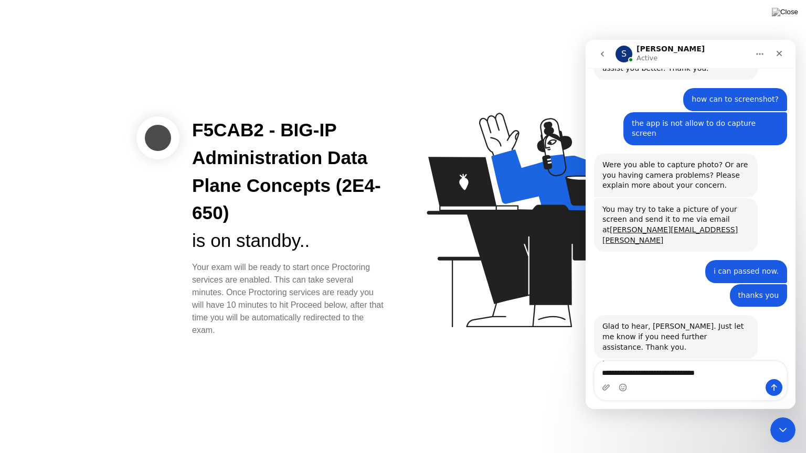
type textarea "**********"
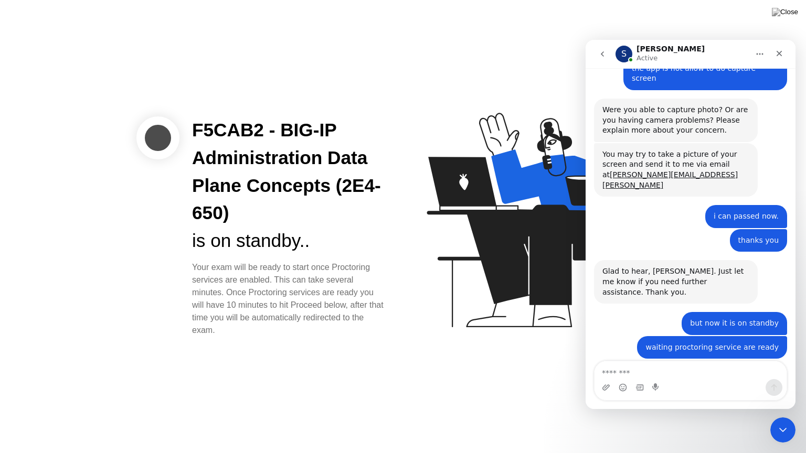
scroll to position [900, 0]
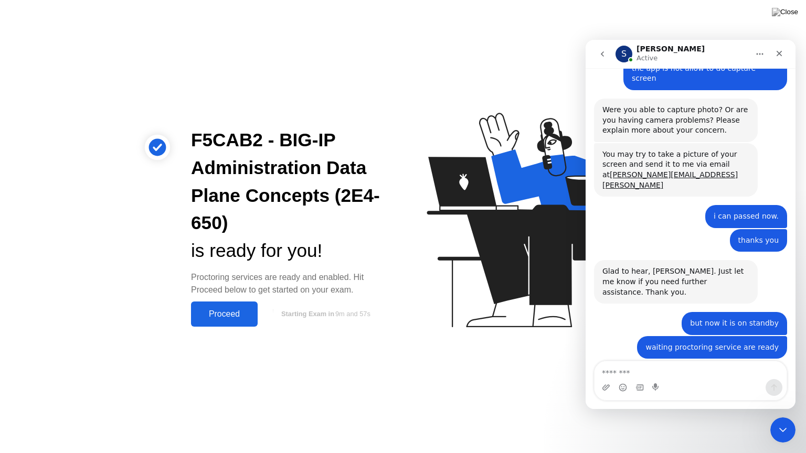
click at [226, 315] on div "Proceed" at bounding box center [224, 314] width 60 height 9
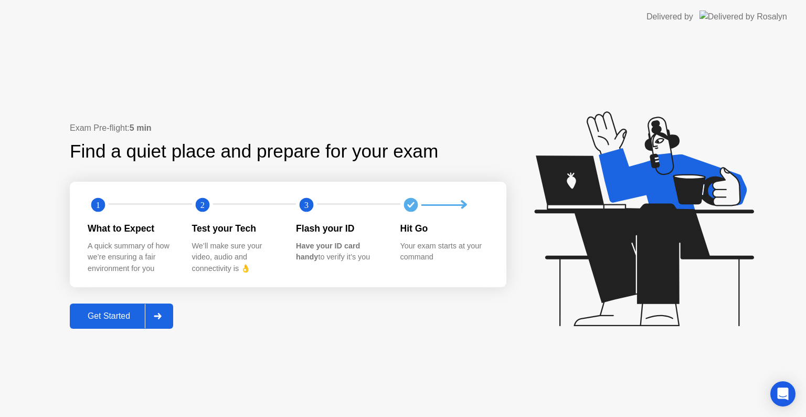
click at [105, 316] on div "Get Started" at bounding box center [109, 315] width 72 height 9
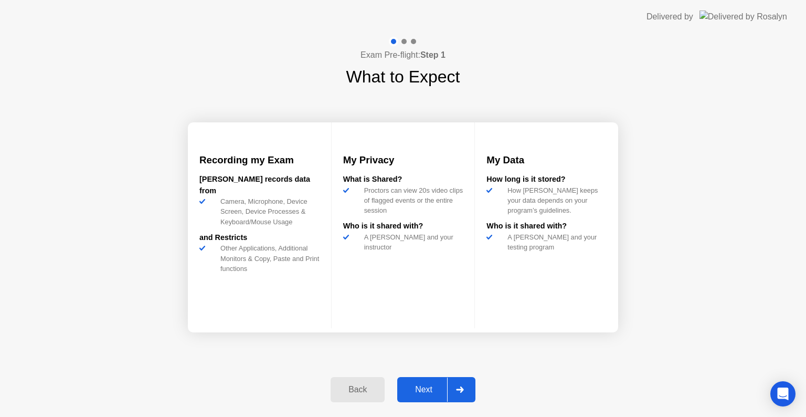
click at [416, 388] on div "Next" at bounding box center [423, 389] width 47 height 9
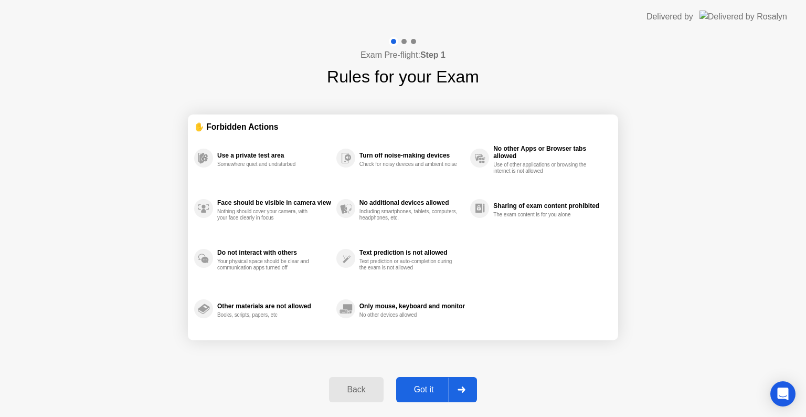
click at [432, 390] on div "Got it" at bounding box center [423, 389] width 49 height 9
select select "**********"
select select "*******"
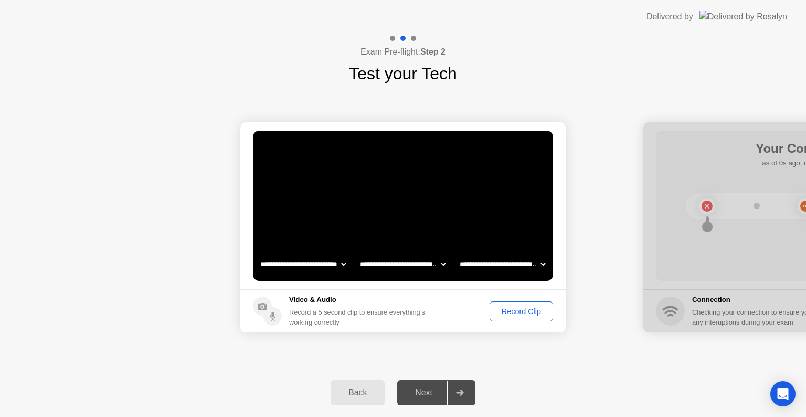
click at [520, 311] on div "Record Clip" at bounding box center [521, 311] width 56 height 8
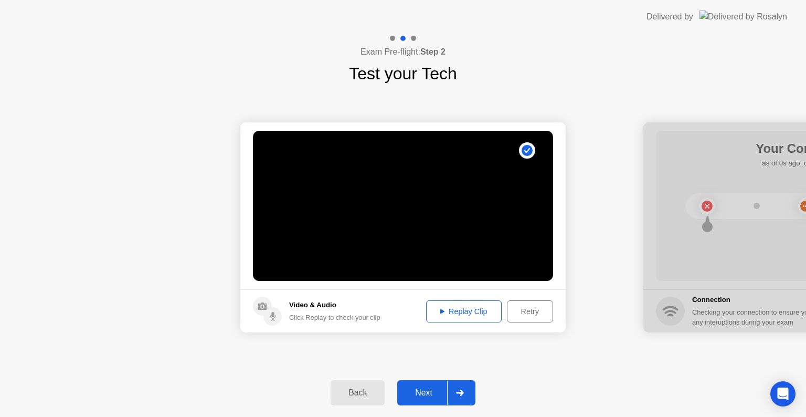
click at [430, 392] on div "Next" at bounding box center [423, 392] width 47 height 9
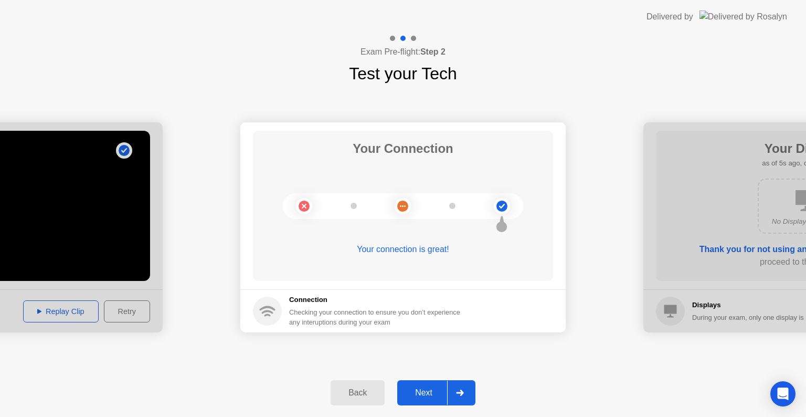
click at [432, 399] on button "Next" at bounding box center [436, 392] width 78 height 25
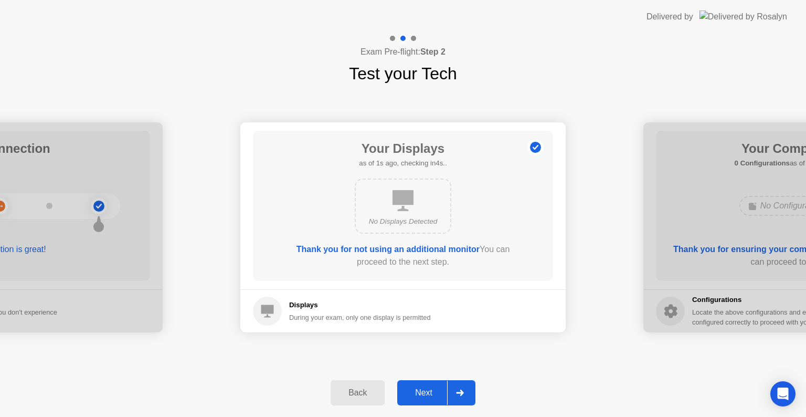
click at [426, 390] on button "Next" at bounding box center [436, 392] width 78 height 25
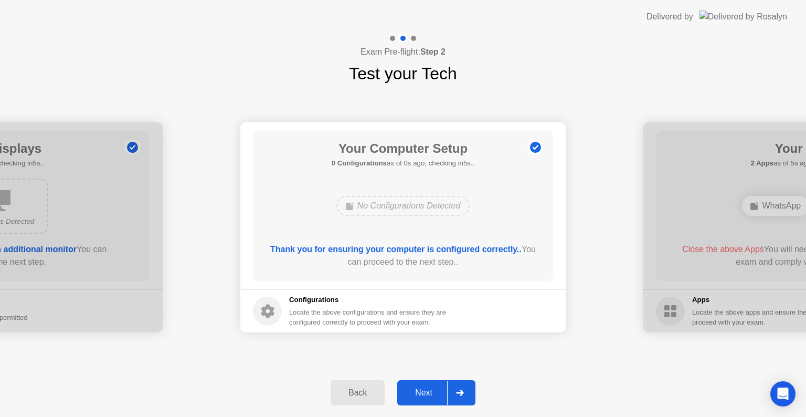
click at [426, 390] on div "Next" at bounding box center [423, 392] width 47 height 9
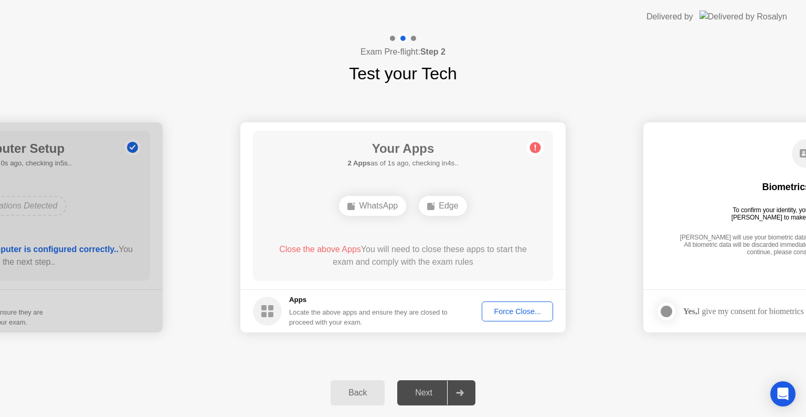
click at [522, 312] on div "Force Close..." at bounding box center [517, 311] width 64 height 8
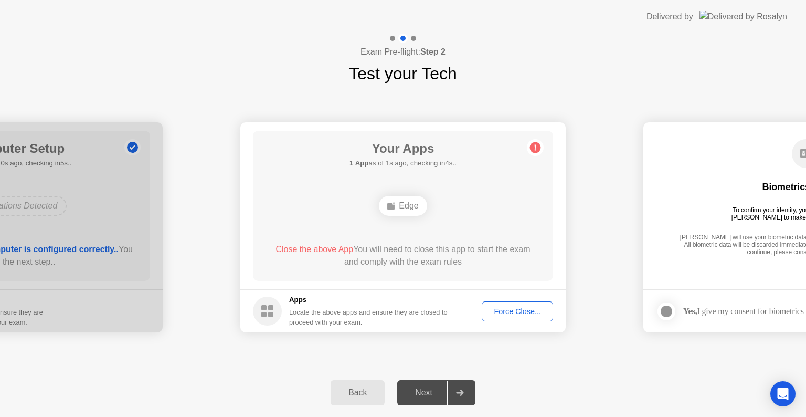
click at [517, 313] on div "Force Close..." at bounding box center [517, 311] width 64 height 8
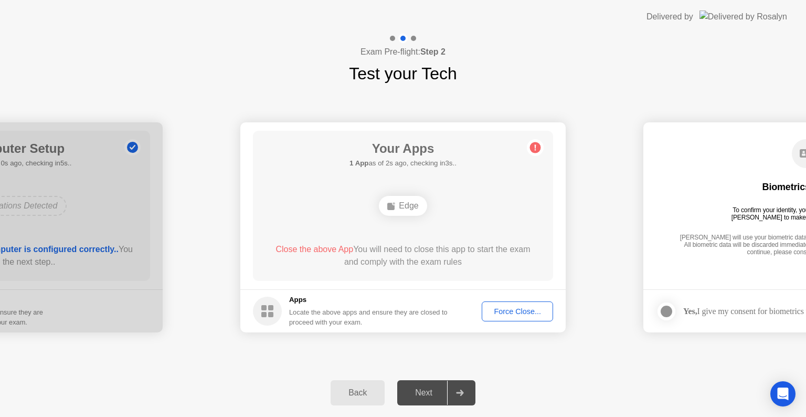
click at [517, 314] on div "Force Close..." at bounding box center [517, 311] width 64 height 8
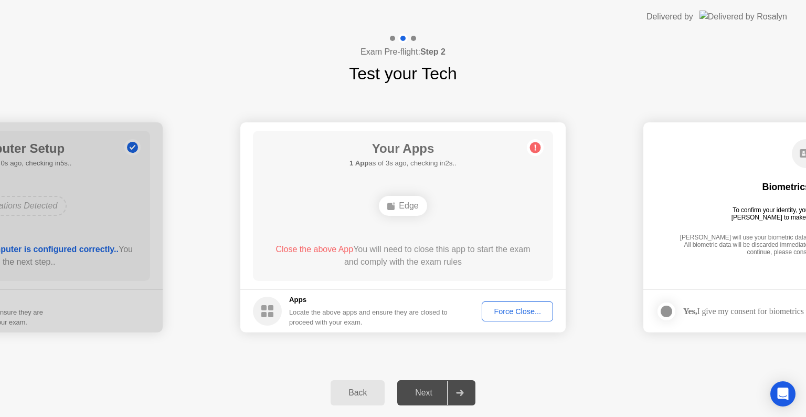
click at [526, 311] on div "Force Close..." at bounding box center [517, 311] width 64 height 8
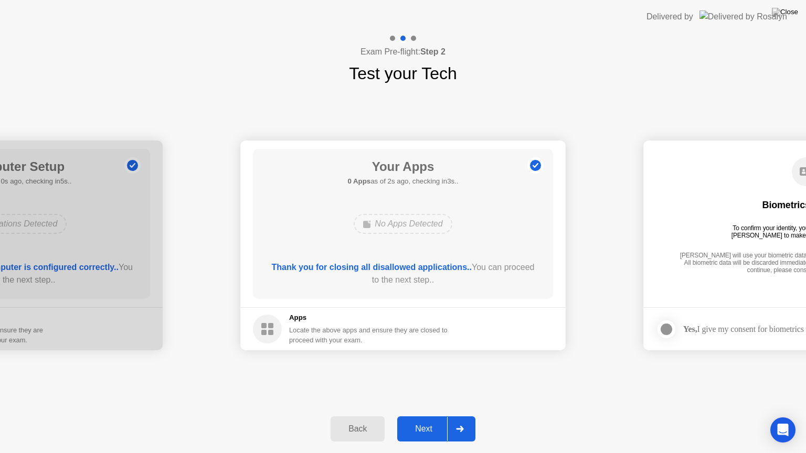
click at [427, 416] on div "Next" at bounding box center [423, 428] width 47 height 9
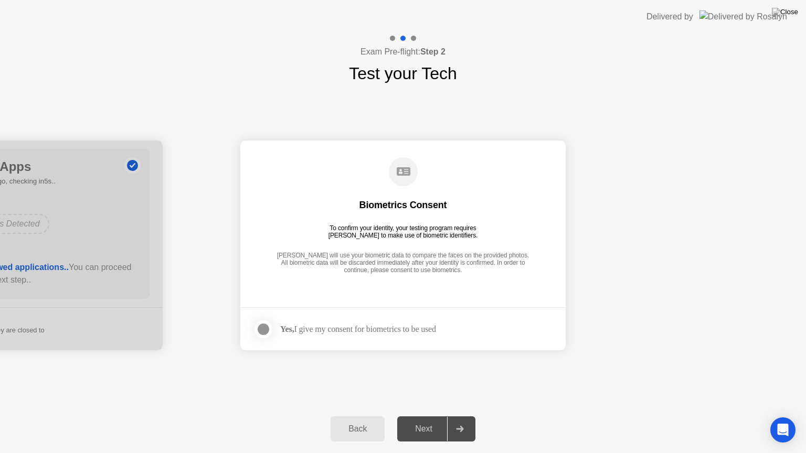
click at [262, 331] on div at bounding box center [263, 329] width 13 height 13
click at [423, 416] on div "Next" at bounding box center [423, 428] width 47 height 9
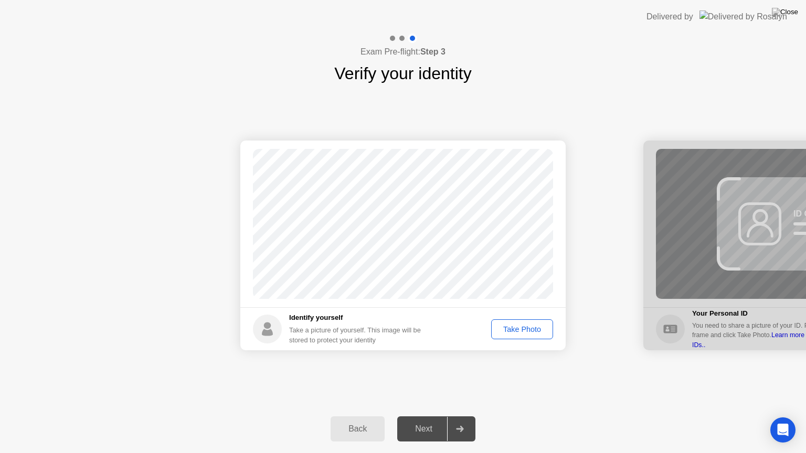
click at [519, 329] on div "Take Photo" at bounding box center [522, 329] width 55 height 8
click at [428, 416] on div "Next" at bounding box center [423, 428] width 47 height 9
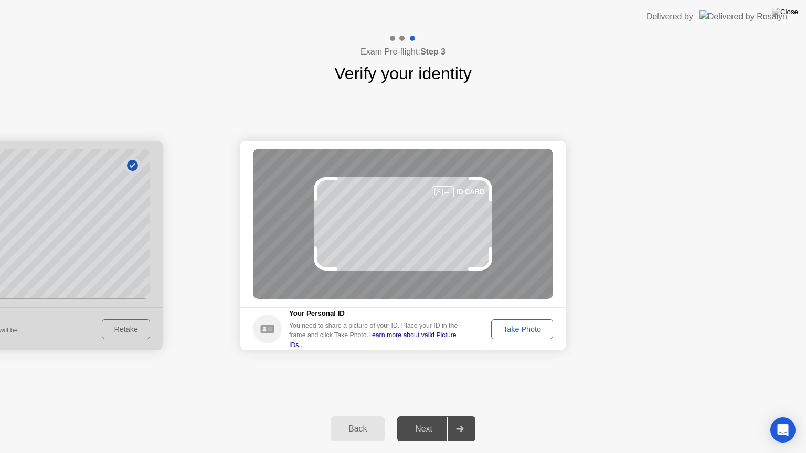
click at [516, 329] on div "Take Photo" at bounding box center [522, 329] width 55 height 8
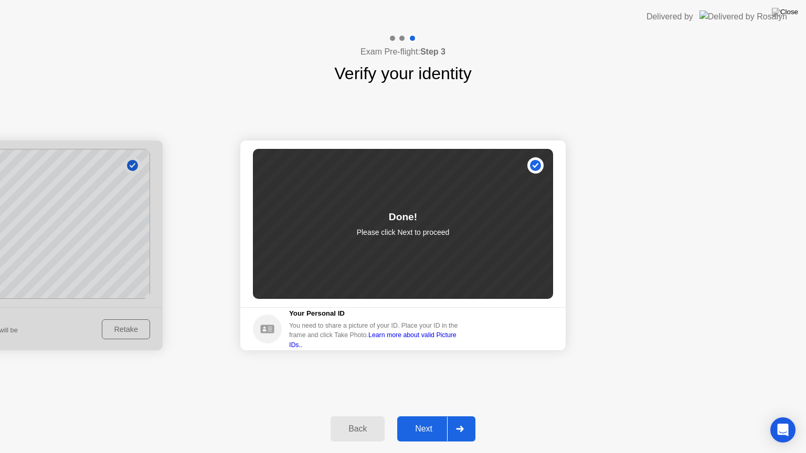
click at [432, 416] on div "Next" at bounding box center [423, 428] width 47 height 9
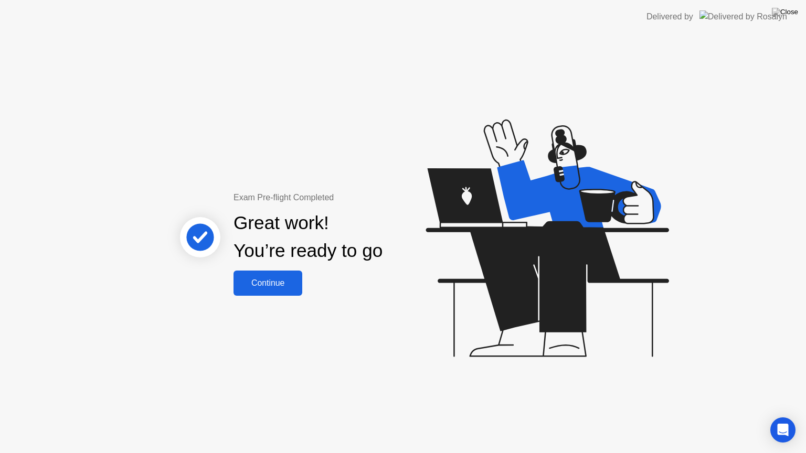
click at [284, 284] on div "Continue" at bounding box center [268, 283] width 62 height 9
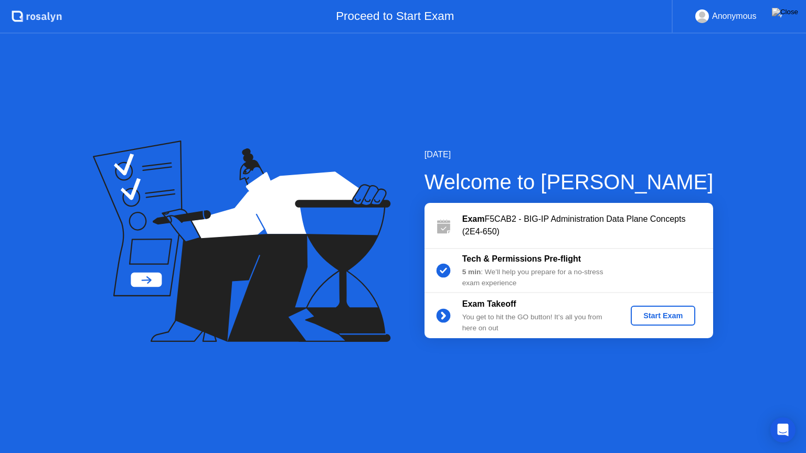
click at [678, 317] on div "Start Exam" at bounding box center [663, 316] width 56 height 8
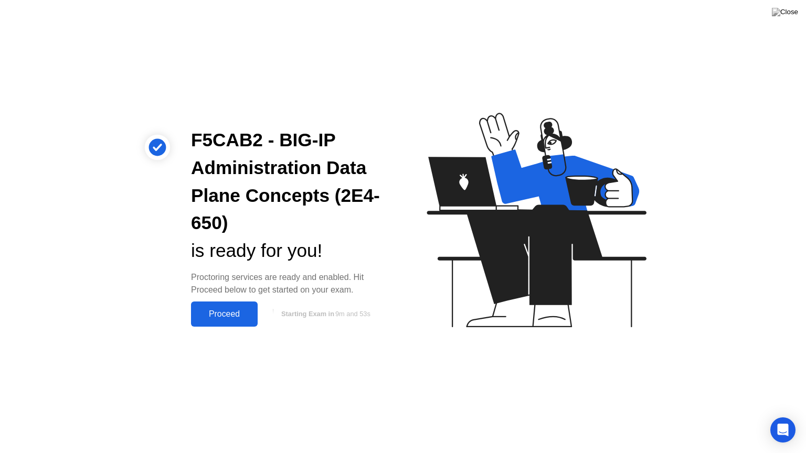
click at [240, 321] on button "Proceed" at bounding box center [224, 314] width 67 height 25
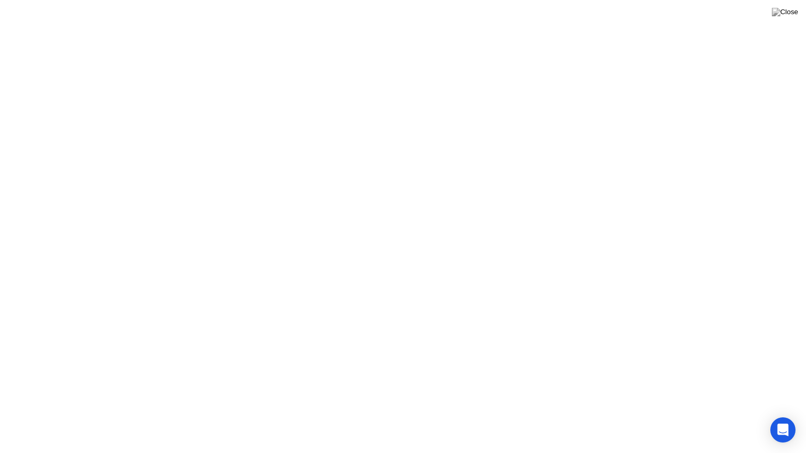
click div "Got it!"
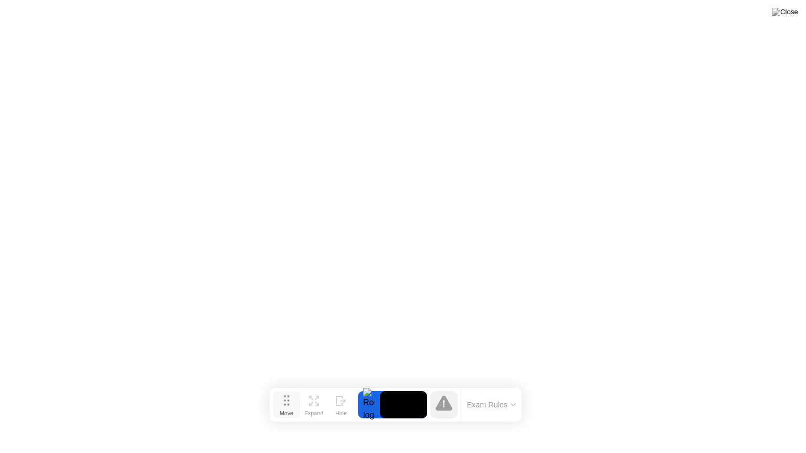
drag, startPoint x: 306, startPoint y: 429, endPoint x: 299, endPoint y: 397, distance: 32.3
click at [299, 397] on button "Move" at bounding box center [286, 404] width 27 height 27
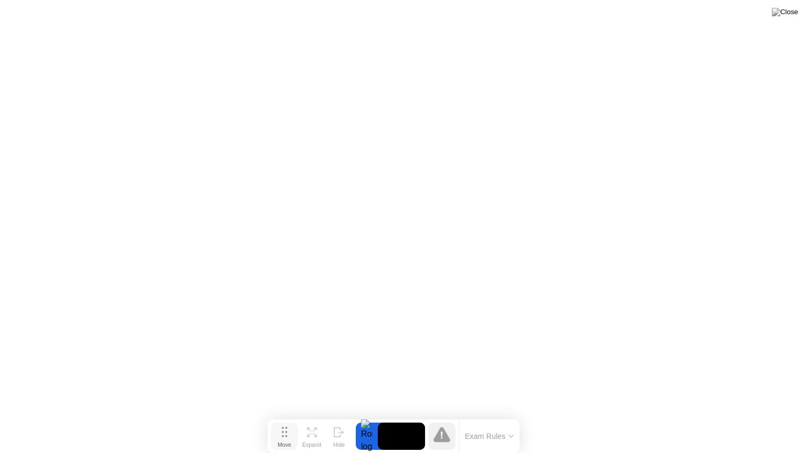
drag, startPoint x: 292, startPoint y: 401, endPoint x: 290, endPoint y: 437, distance: 36.3
click at [290, 416] on button "Move" at bounding box center [284, 436] width 27 height 27
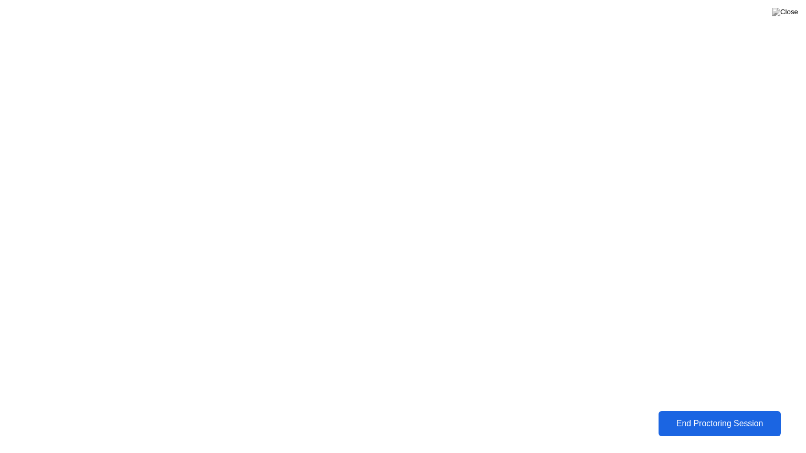
click at [685, 416] on div "End Proctoring Session" at bounding box center [719, 423] width 117 height 9
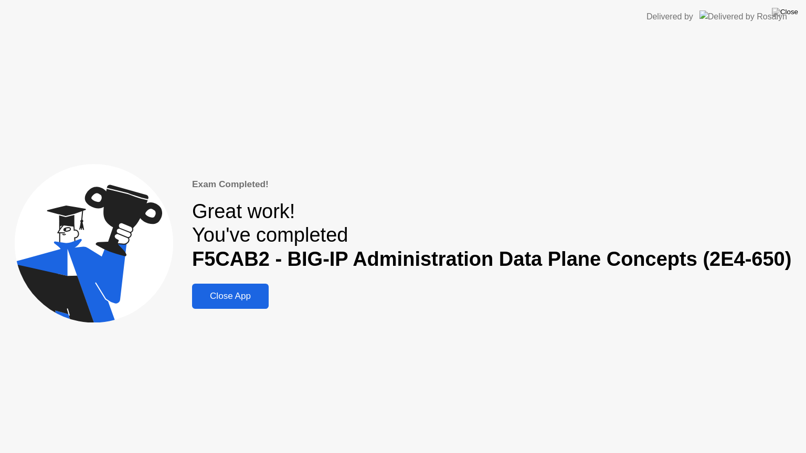
click at [239, 292] on div "Close App" at bounding box center [230, 296] width 70 height 10
